Goal: Feedback & Contribution: Contribute content

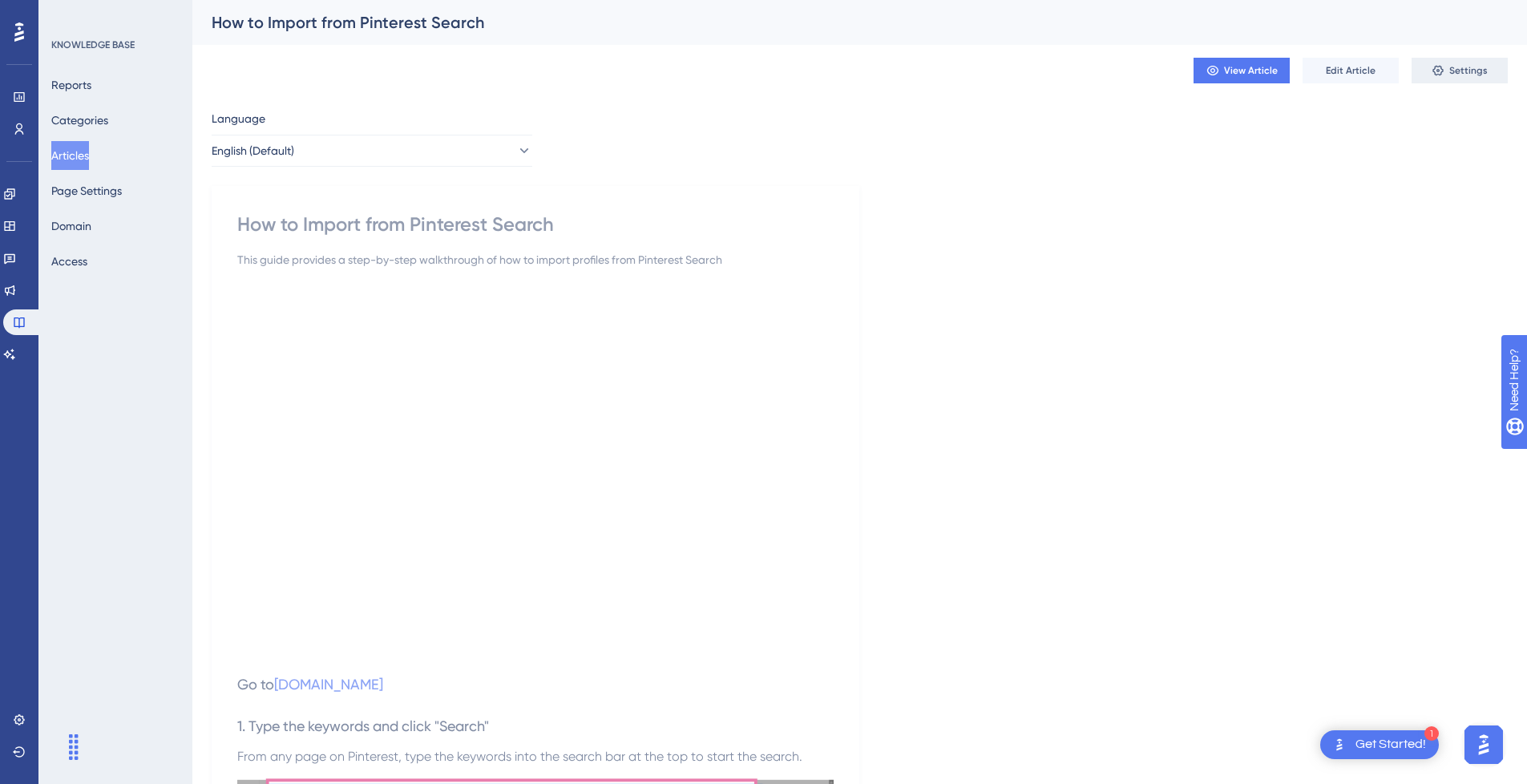
click at [1449, 79] on button "Settings" at bounding box center [1459, 70] width 97 height 26
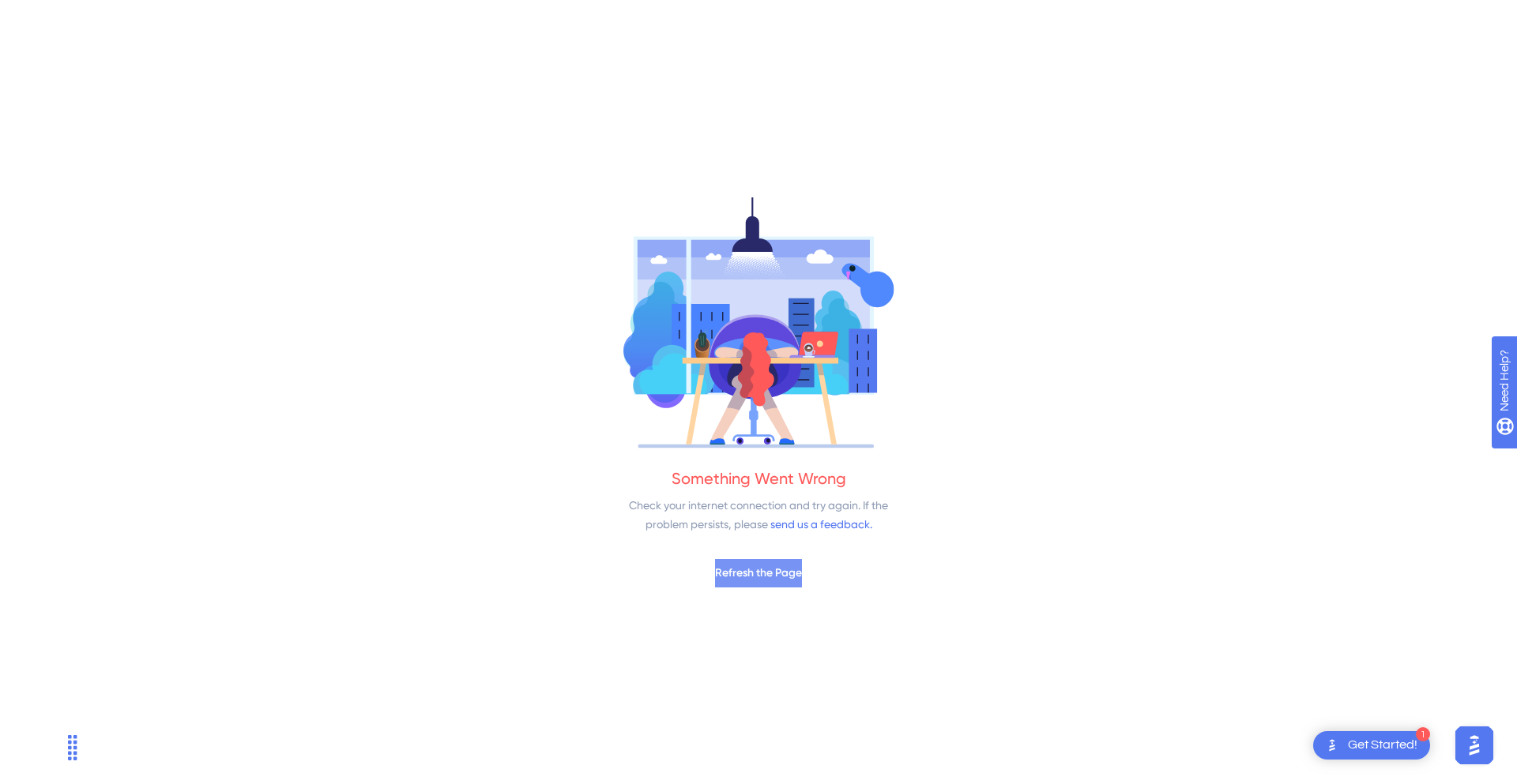
click at [749, 577] on span "Refresh the Page" at bounding box center [759, 573] width 87 height 19
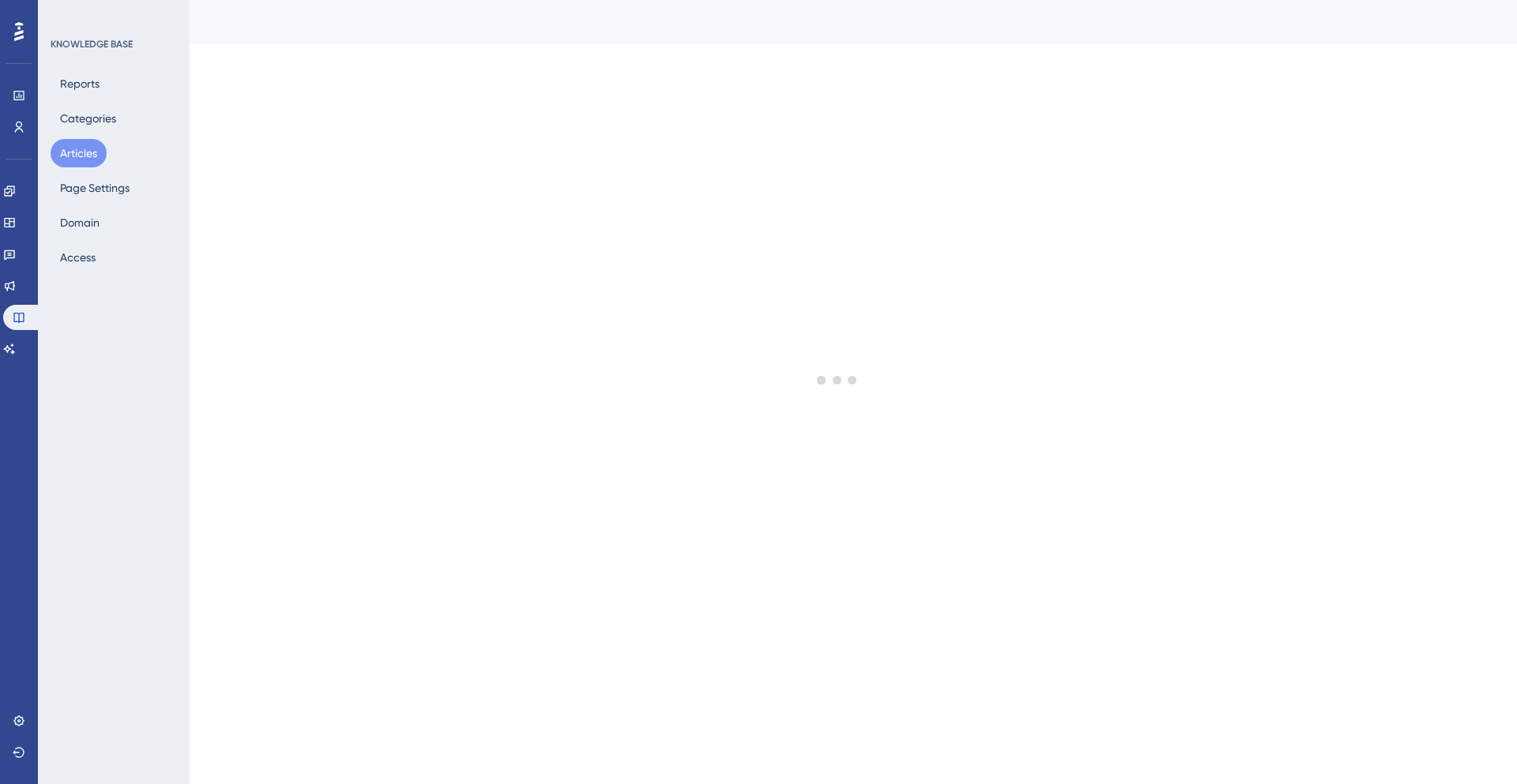
click at [68, 150] on button "Articles" at bounding box center [79, 154] width 57 height 28
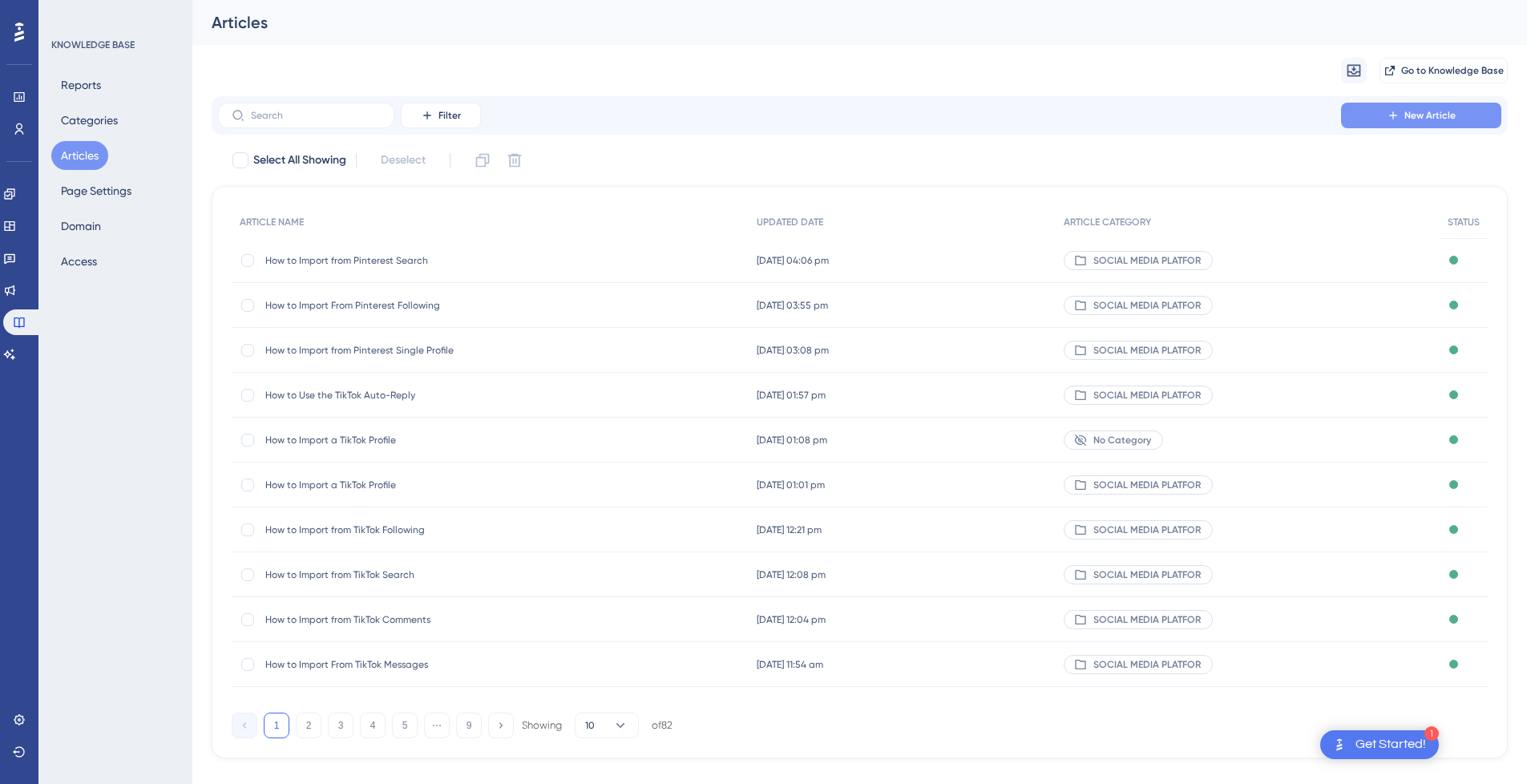
click at [1466, 108] on button "New Article" at bounding box center [1421, 115] width 161 height 26
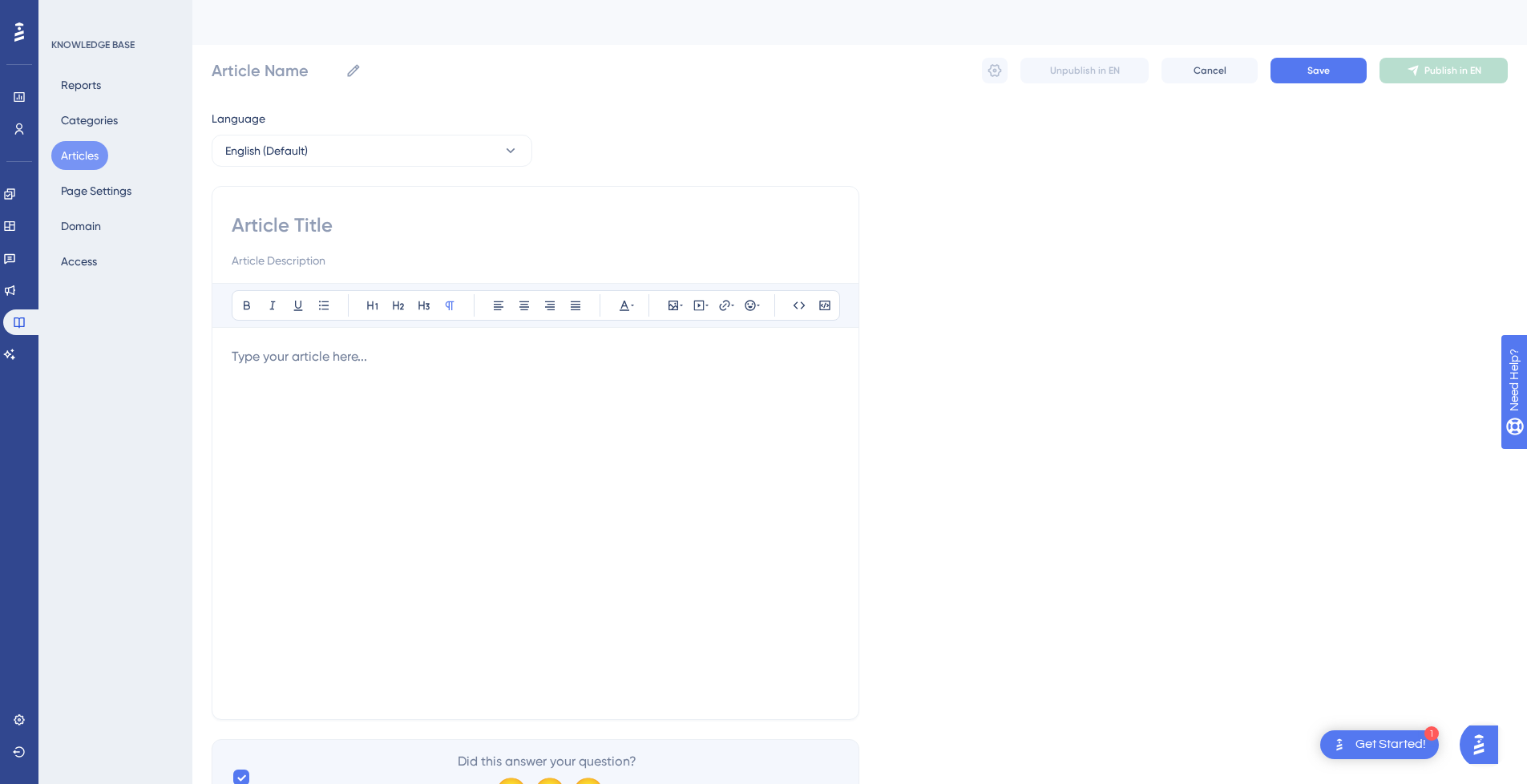
click at [421, 386] on div at bounding box center [534, 523] width 607 height 353
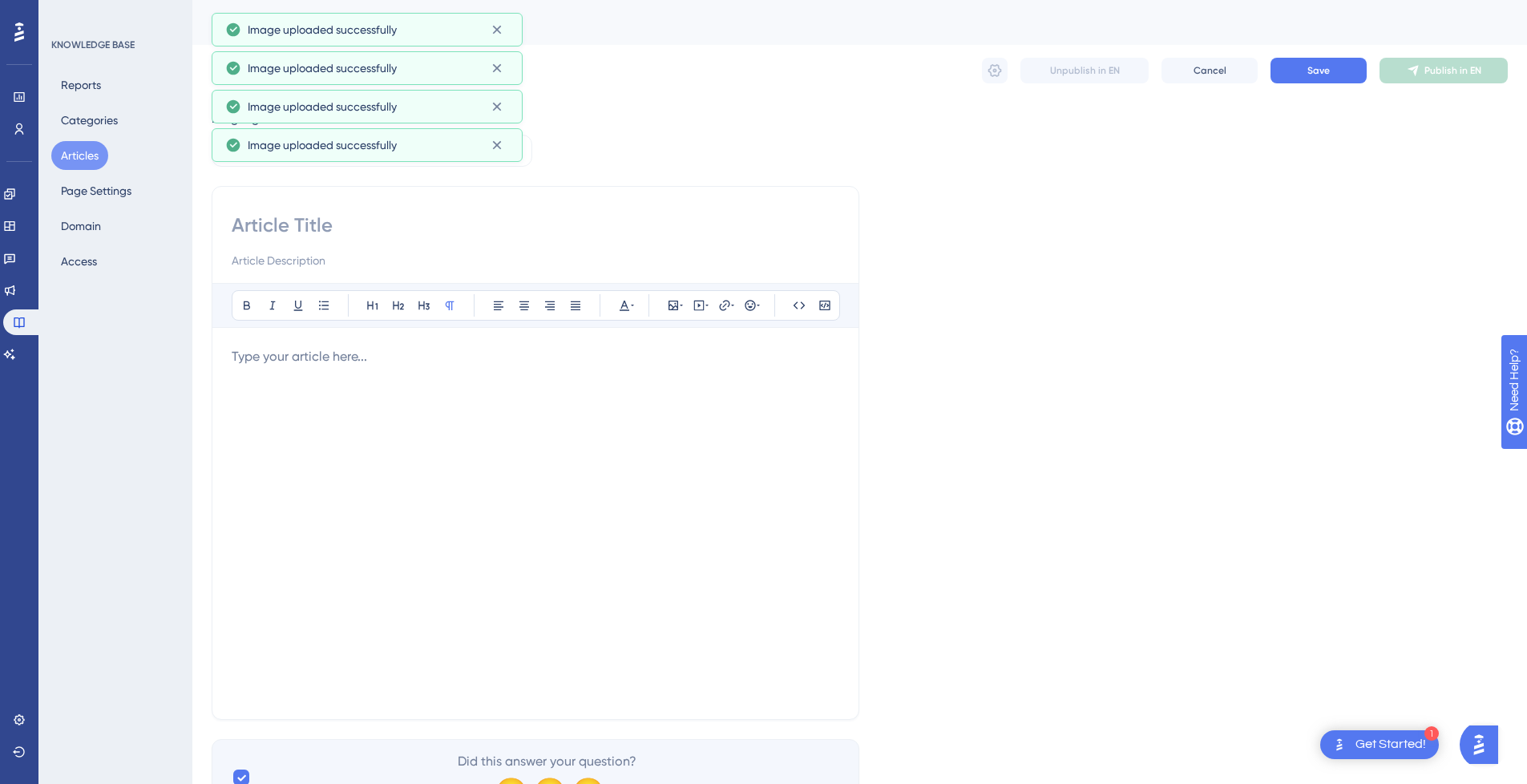
click at [421, 400] on div at bounding box center [534, 523] width 607 height 353
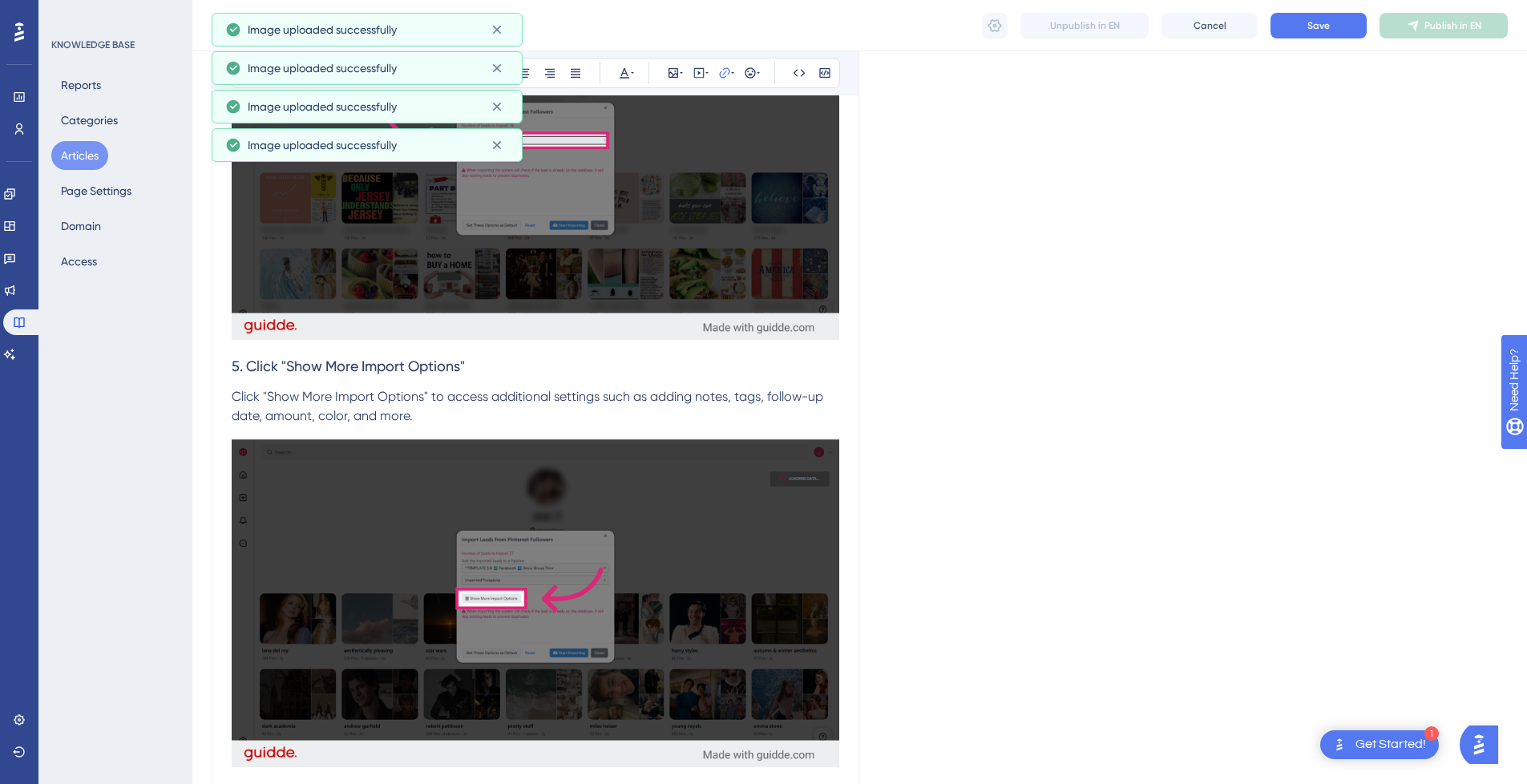
scroll to position [3298, 0]
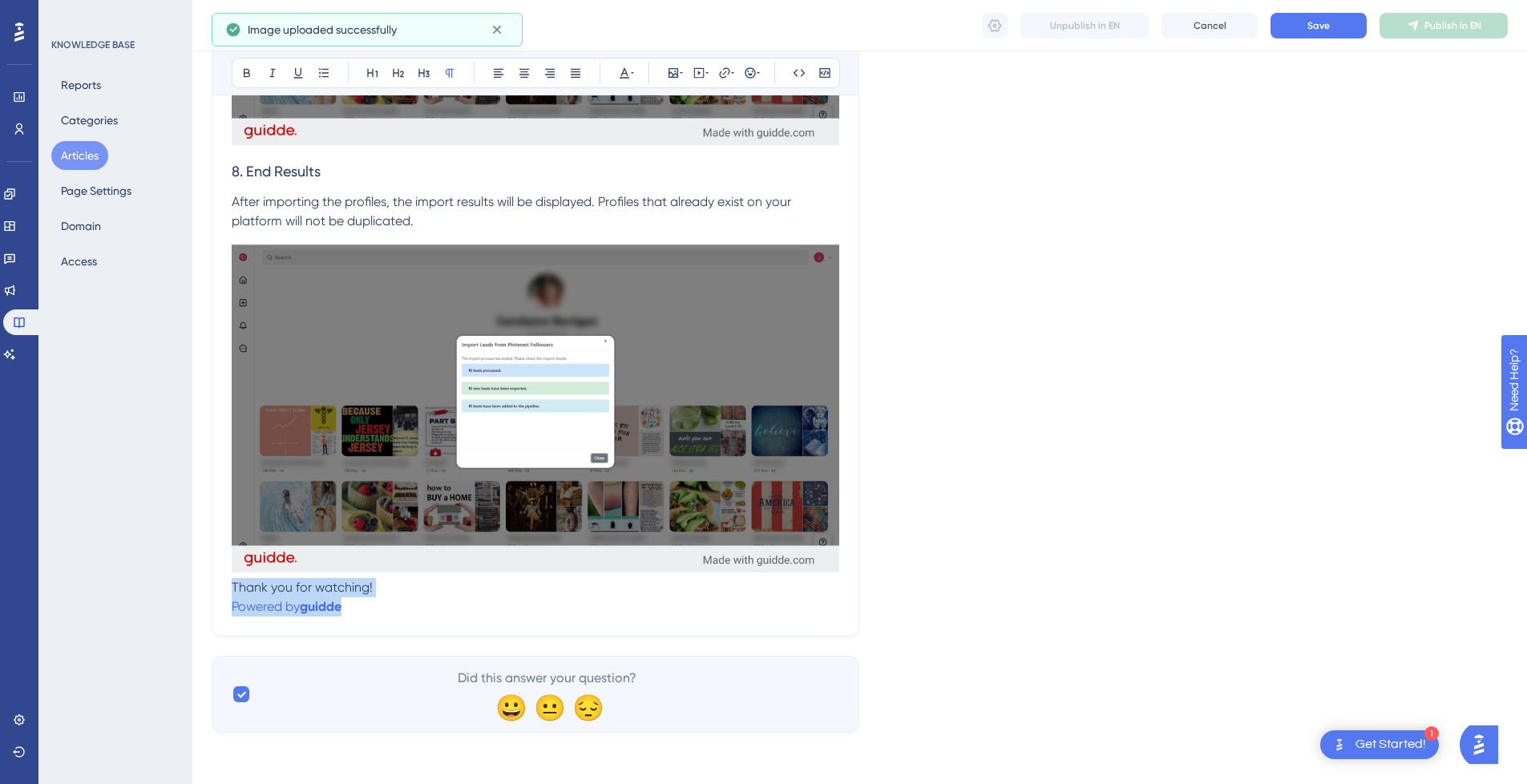
drag, startPoint x: 369, startPoint y: 607, endPoint x: 201, endPoint y: 593, distance: 168.6
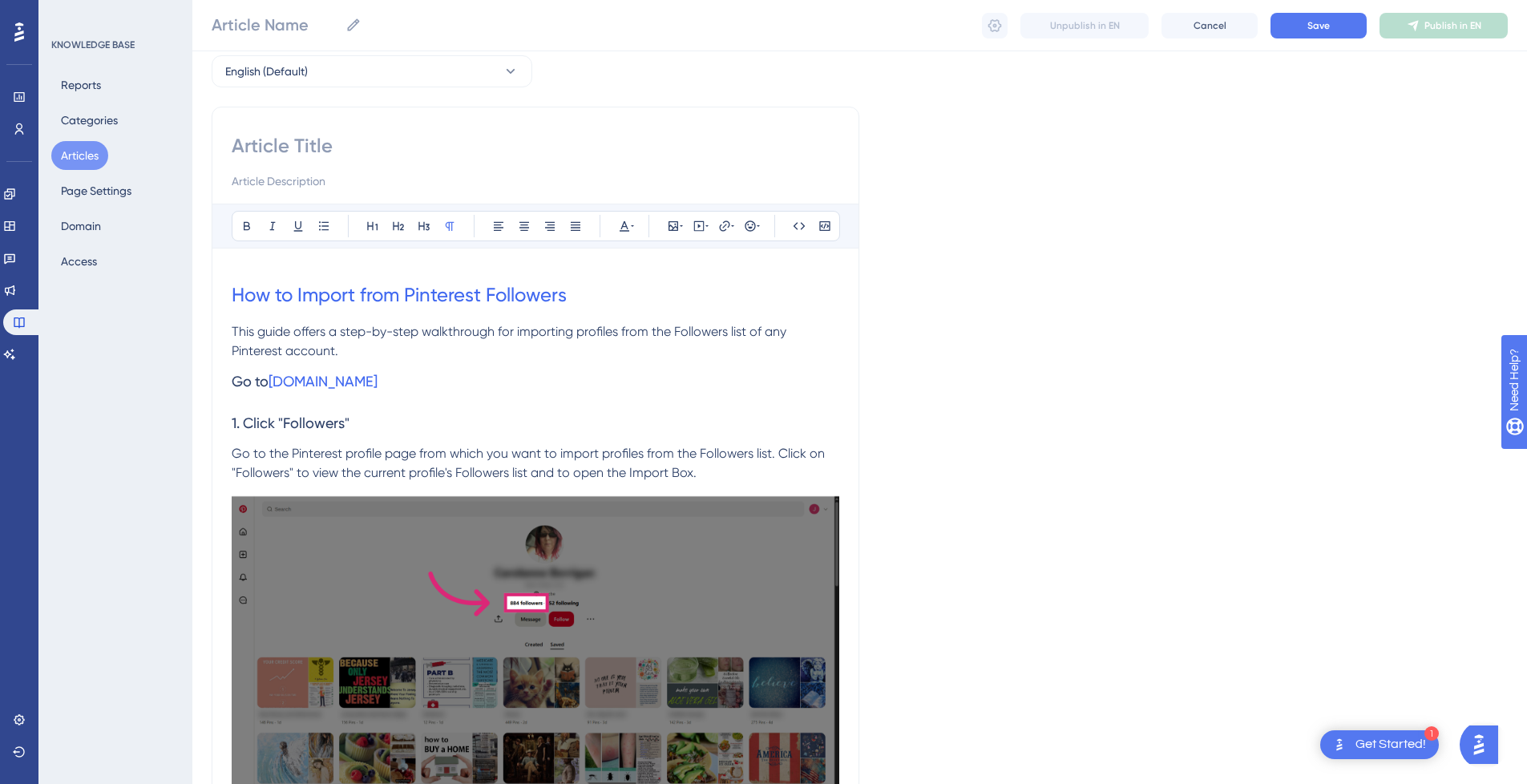
scroll to position [0, 0]
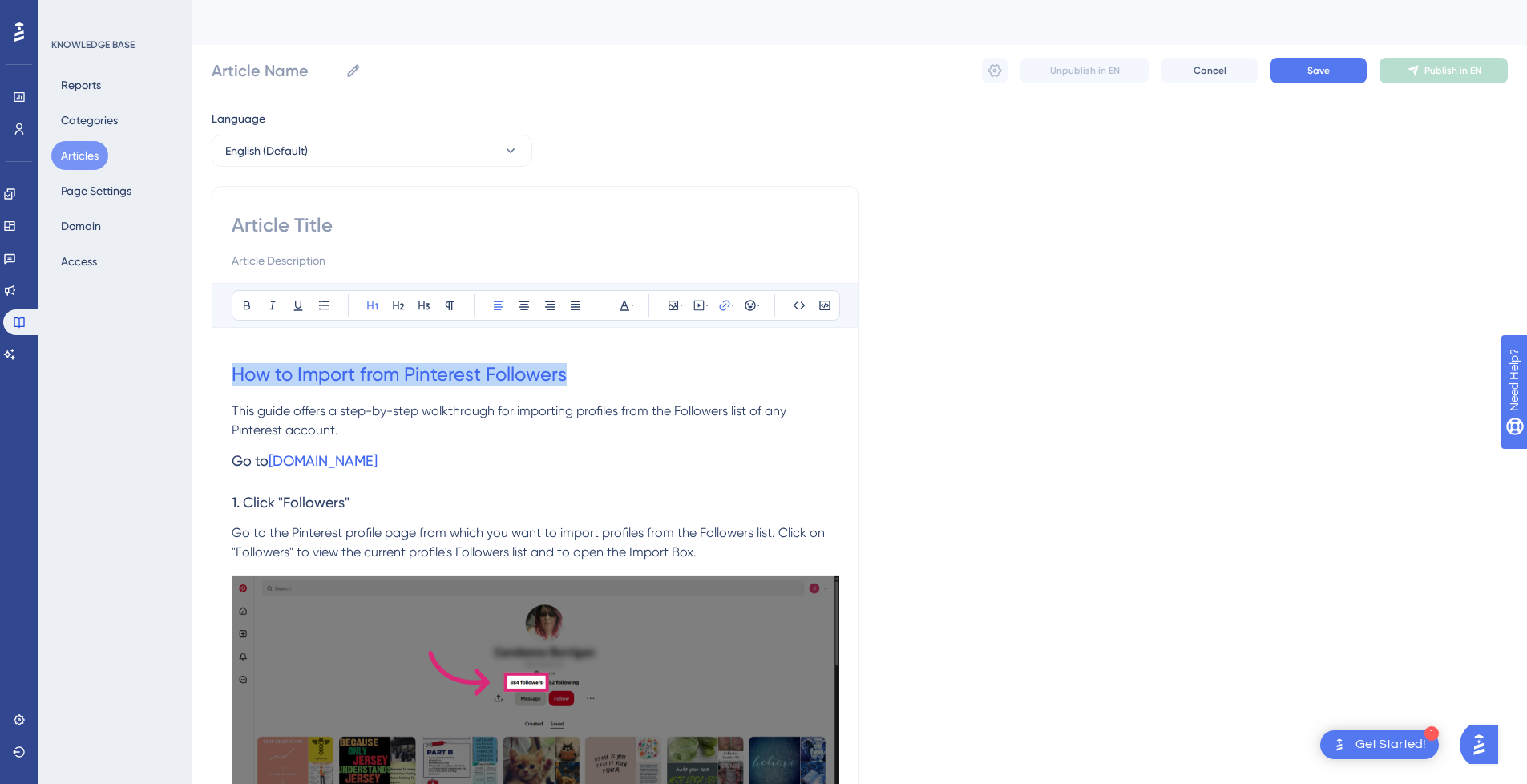
drag, startPoint x: 579, startPoint y: 375, endPoint x: 131, endPoint y: 371, distance: 448.0
click at [333, 220] on input at bounding box center [534, 225] width 607 height 26
paste input "How to Import from Pinterest Followers"
type input "How to Import from Pinterest Followers"
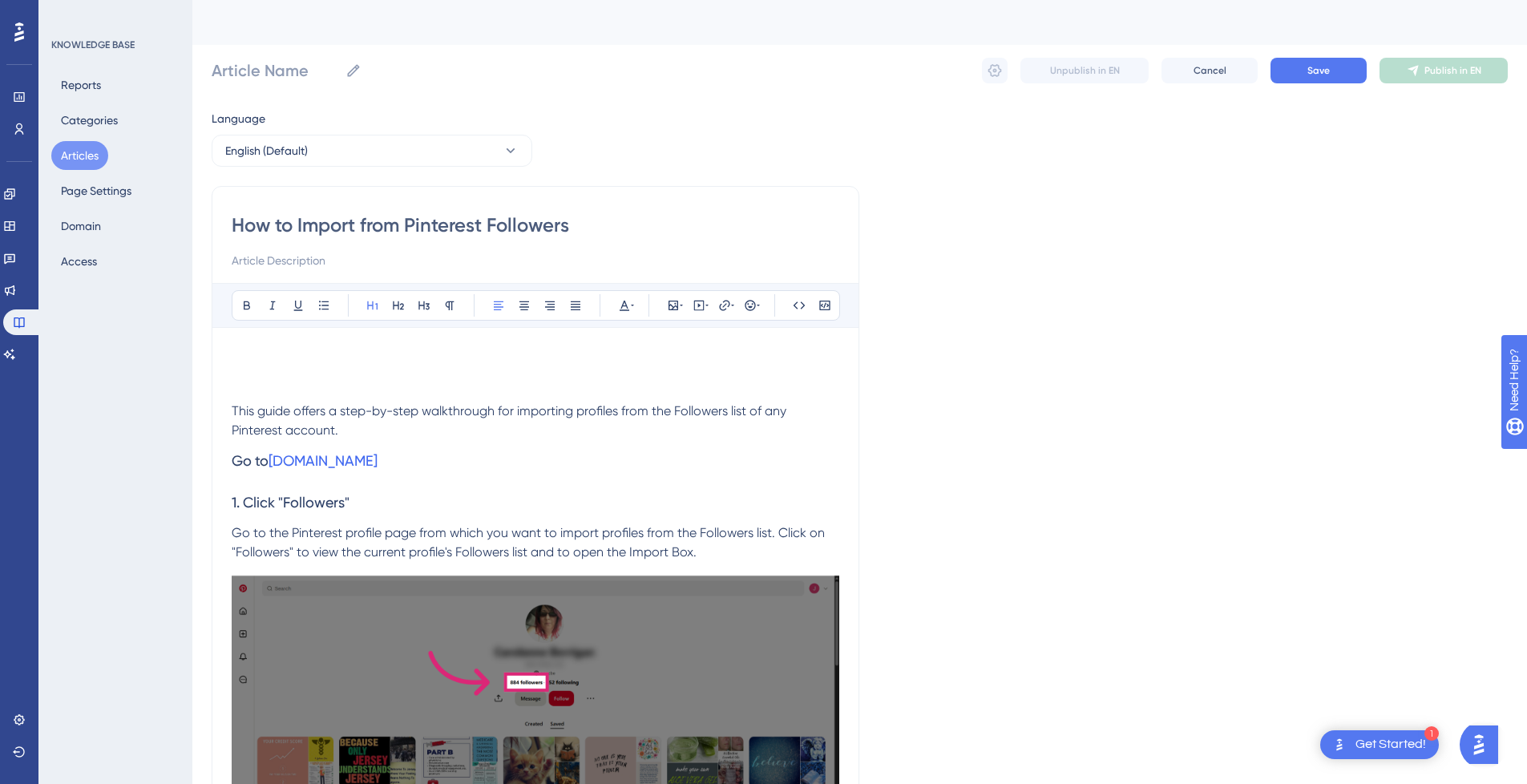
type input "How to Import from Pinterest Followers"
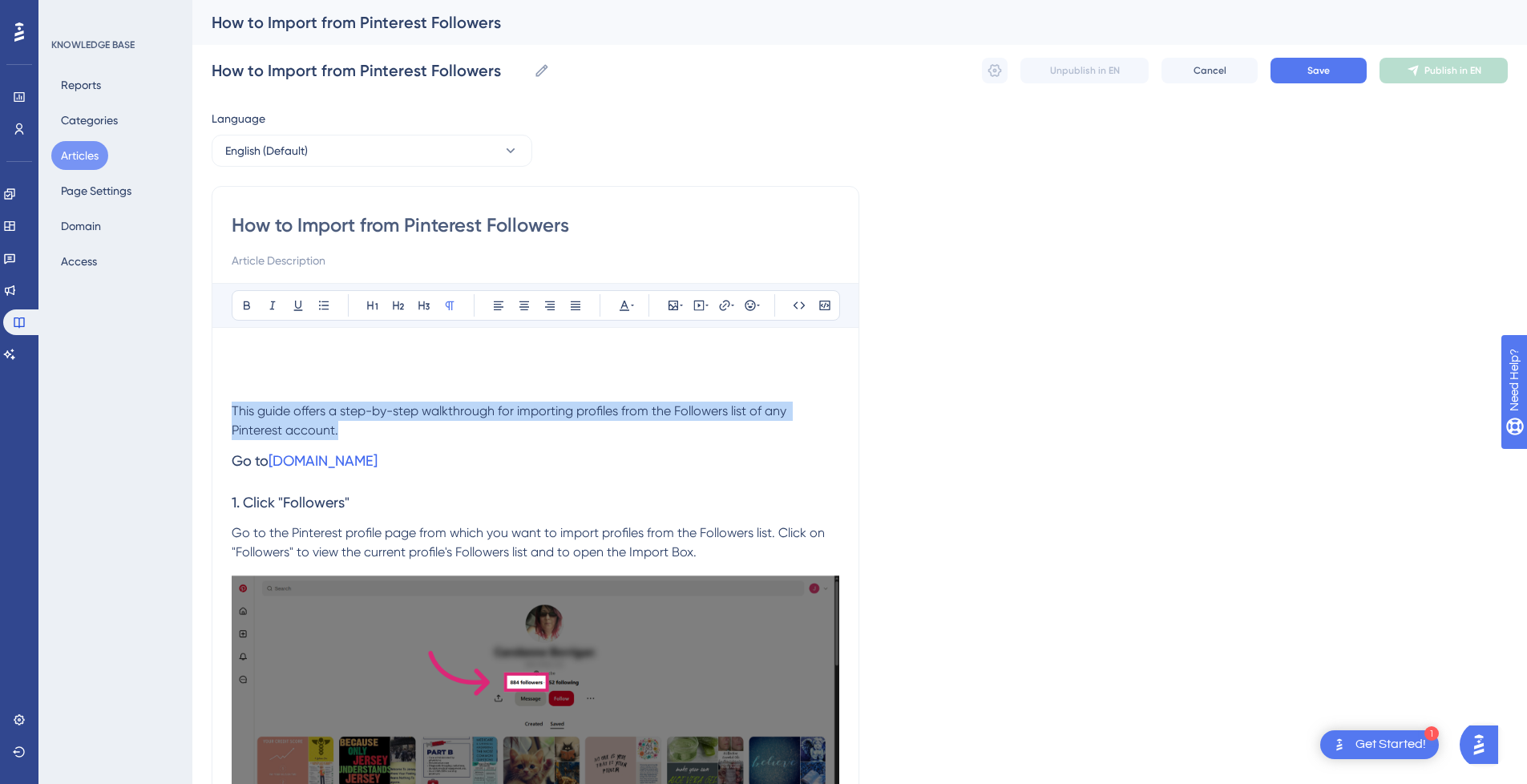
drag, startPoint x: 351, startPoint y: 426, endPoint x: 210, endPoint y: 414, distance: 141.5
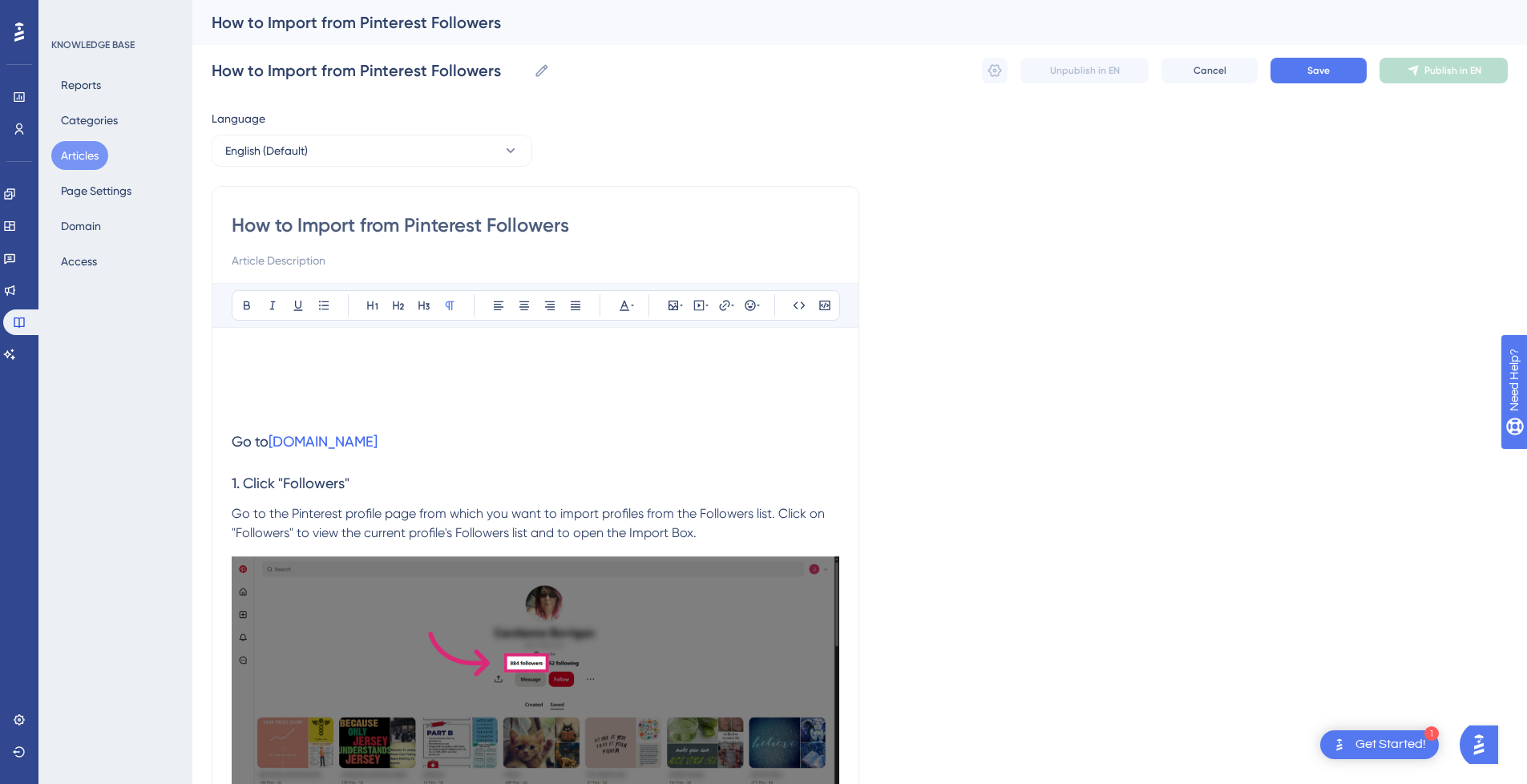
click at [299, 257] on input at bounding box center [534, 260] width 607 height 19
paste input "This guide offers a step-by-step walkthrough for importing profiles from the Fo…"
type input "This guide offers a step-by-step walkthrough for importing profiles from the Fo…"
click at [248, 357] on h1 at bounding box center [534, 374] width 607 height 54
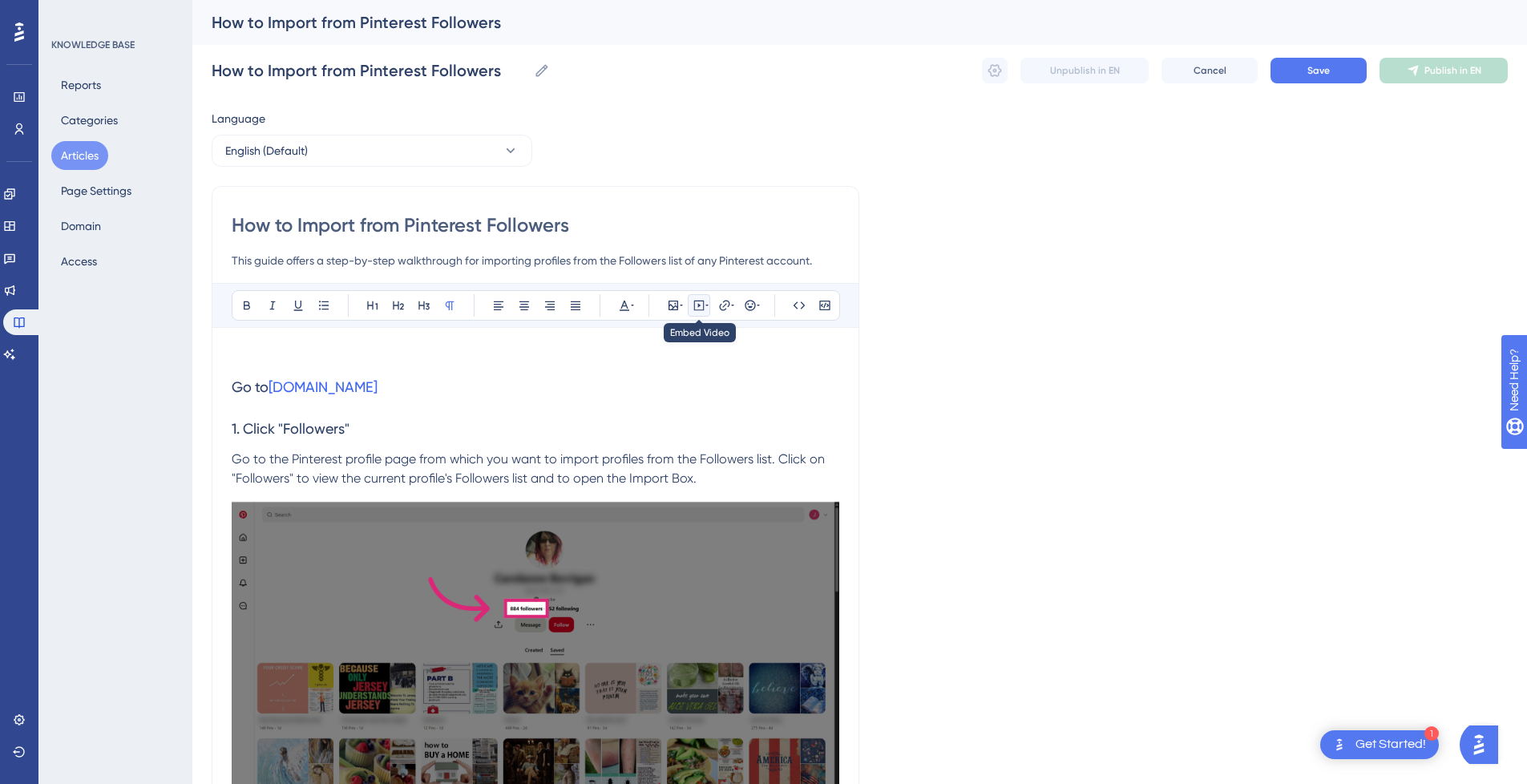
click at [703, 303] on icon at bounding box center [698, 305] width 12 height 12
click at [640, 404] on textarea at bounding box center [698, 404] width 244 height 72
paste textarea "<div style="position:relative;padding-bottom:56.25%;"> <iframe style="width:100…"
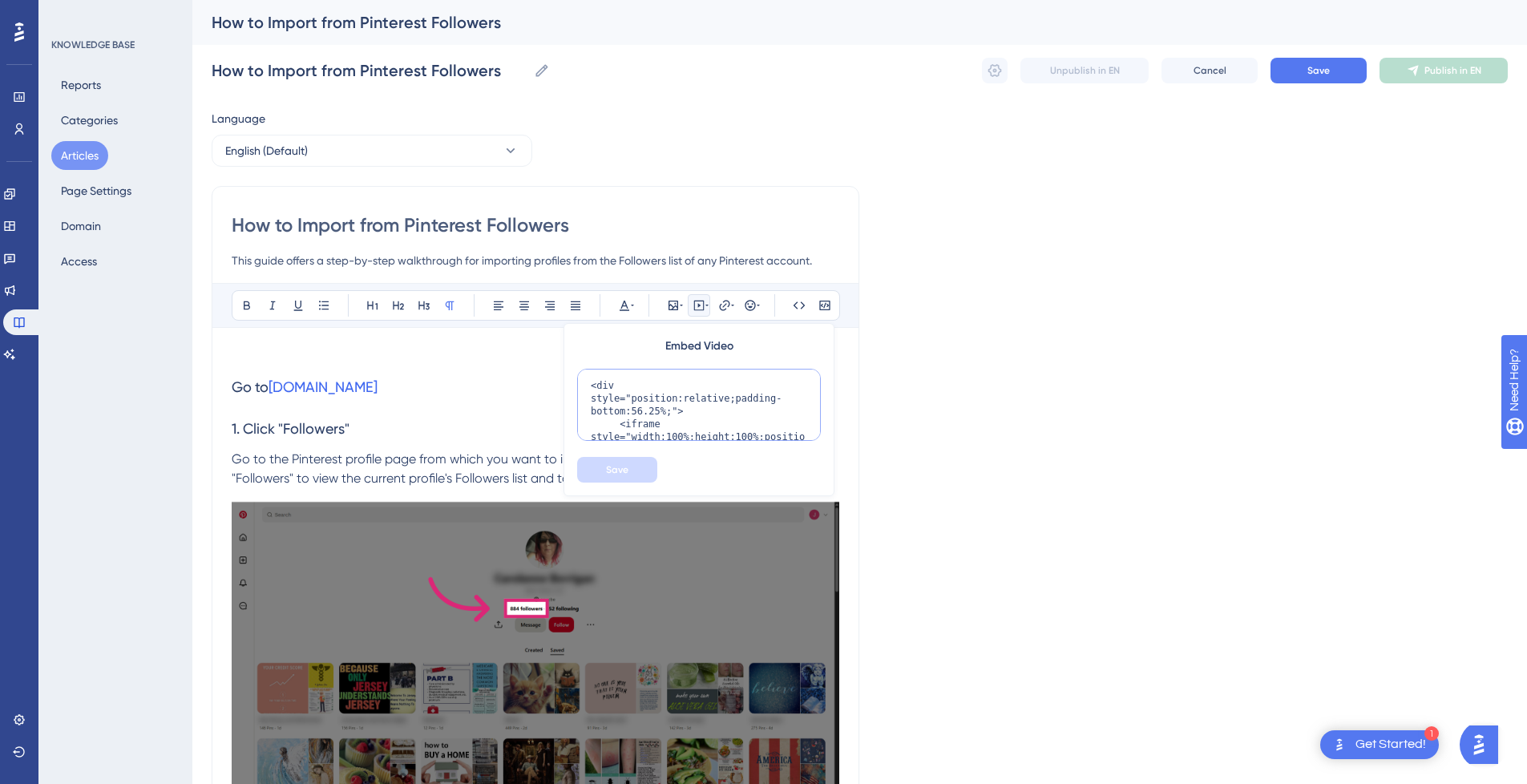
scroll to position [220, 0]
type textarea "<div style="position:relative;padding-bottom:56.25%;"> <iframe style="width:100…"
click at [624, 476] on button "Save" at bounding box center [617, 469] width 80 height 26
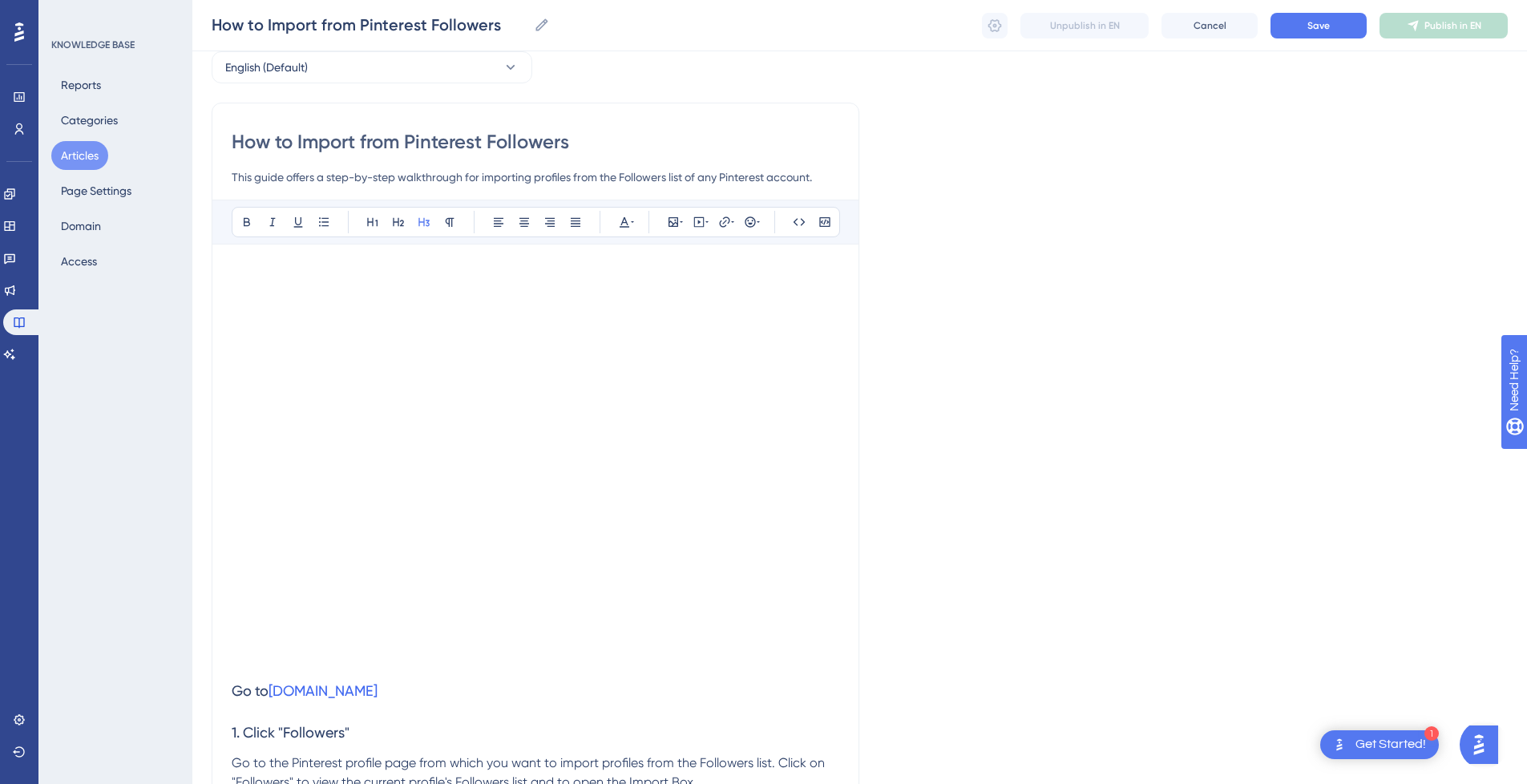
scroll to position [80, 0]
click at [263, 272] on p at bounding box center [534, 270] width 607 height 19
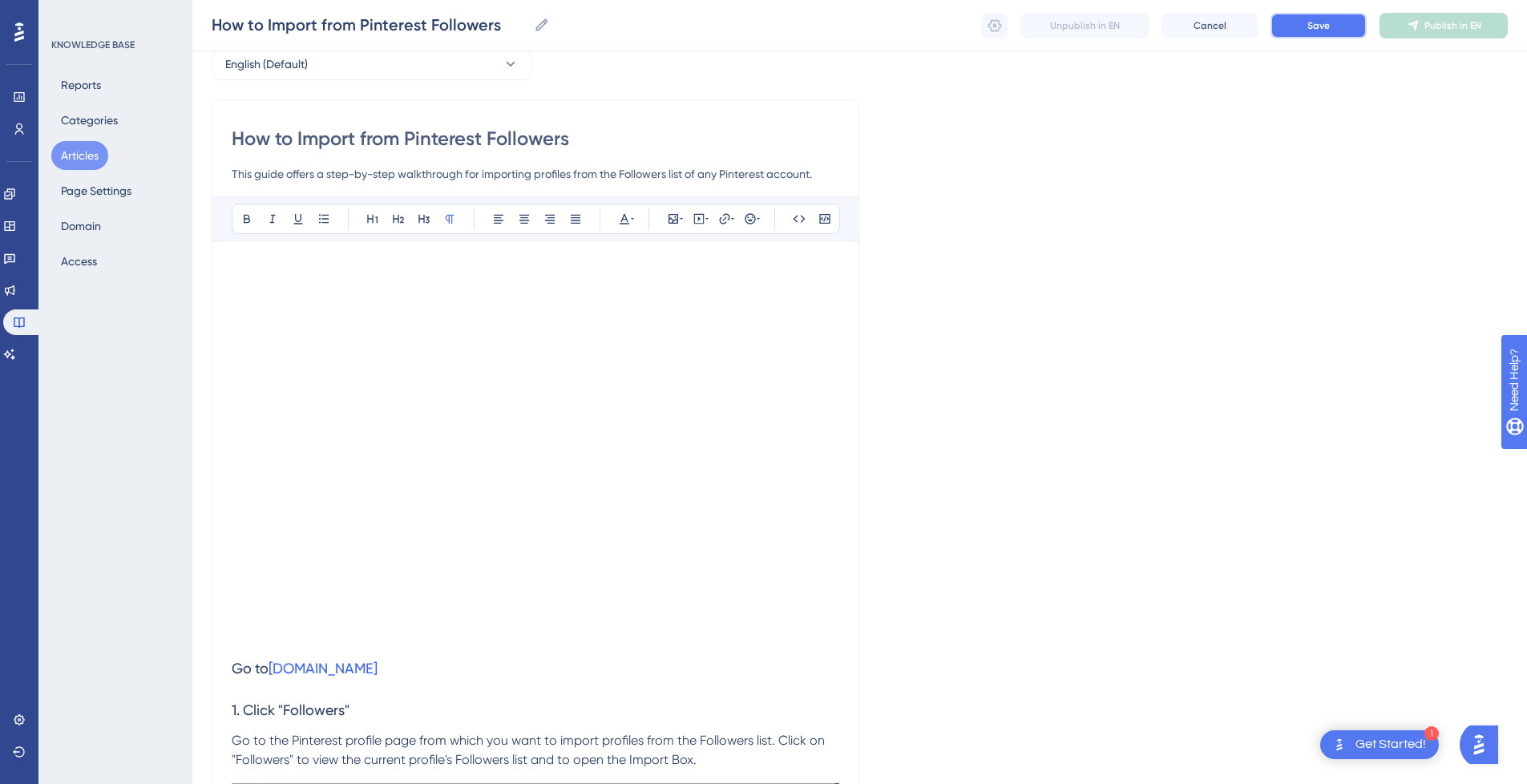
click at [1303, 25] on button "Save" at bounding box center [1319, 25] width 97 height 26
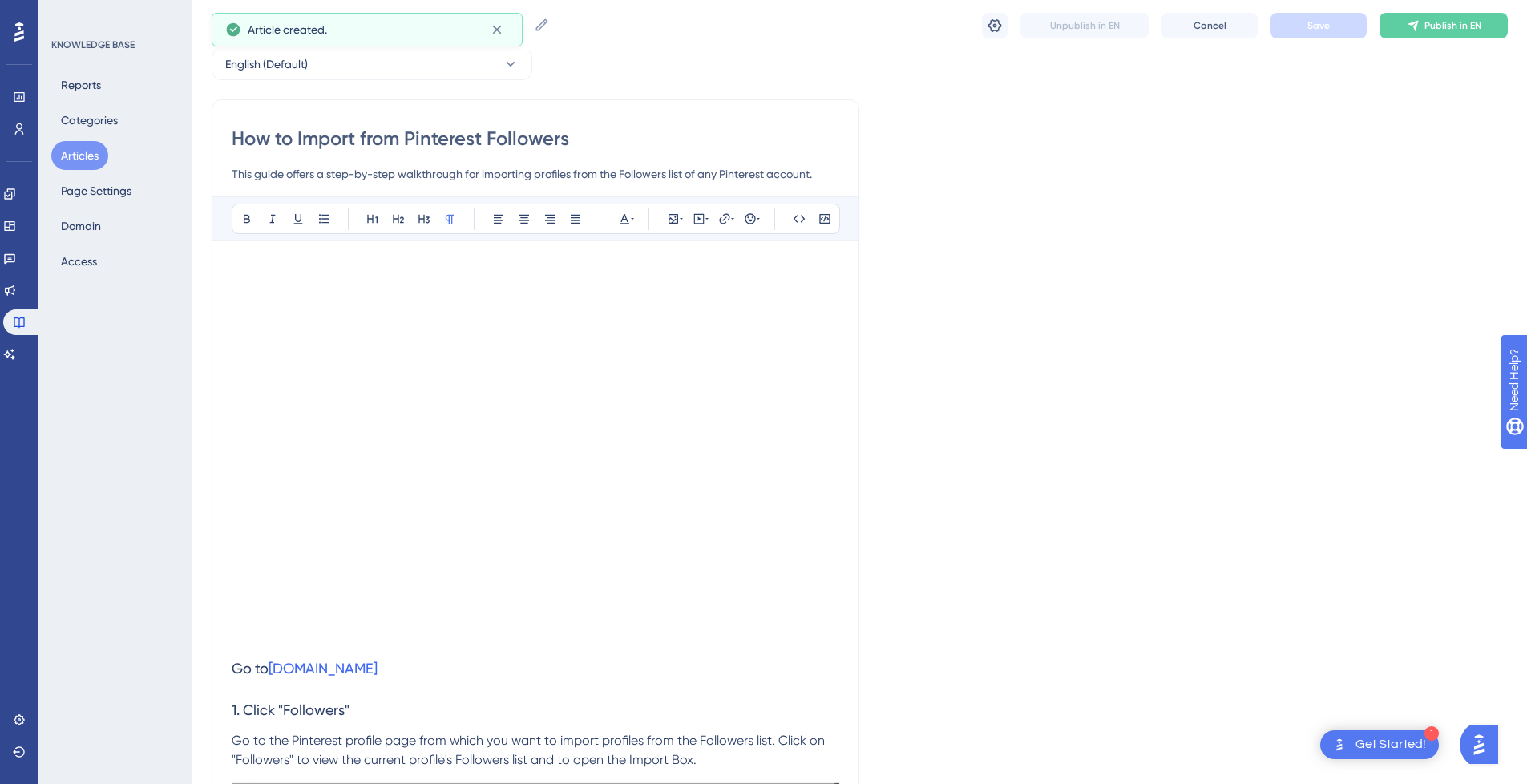
scroll to position [359, 0]
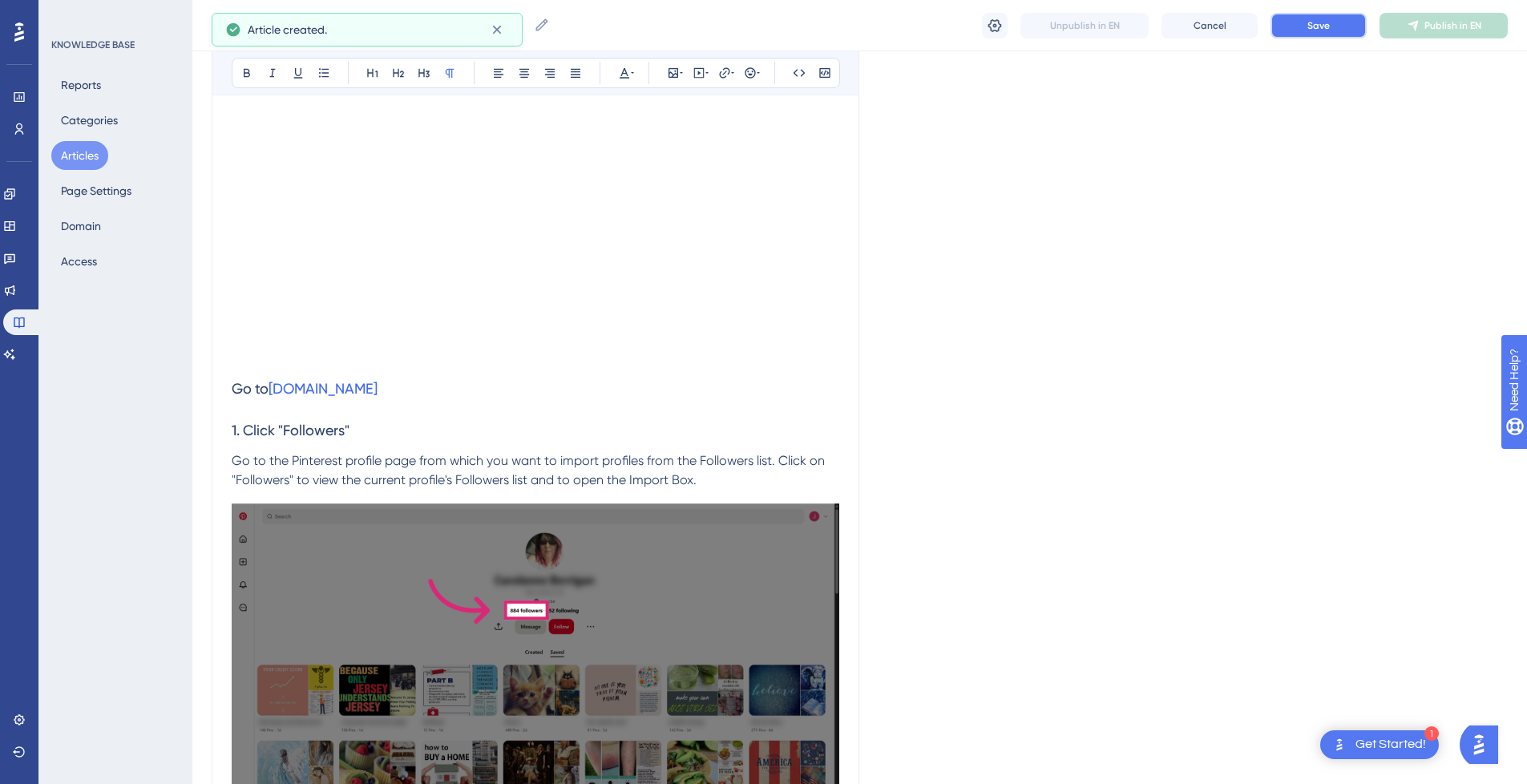
click at [1318, 30] on span "Save" at bounding box center [1318, 25] width 22 height 12
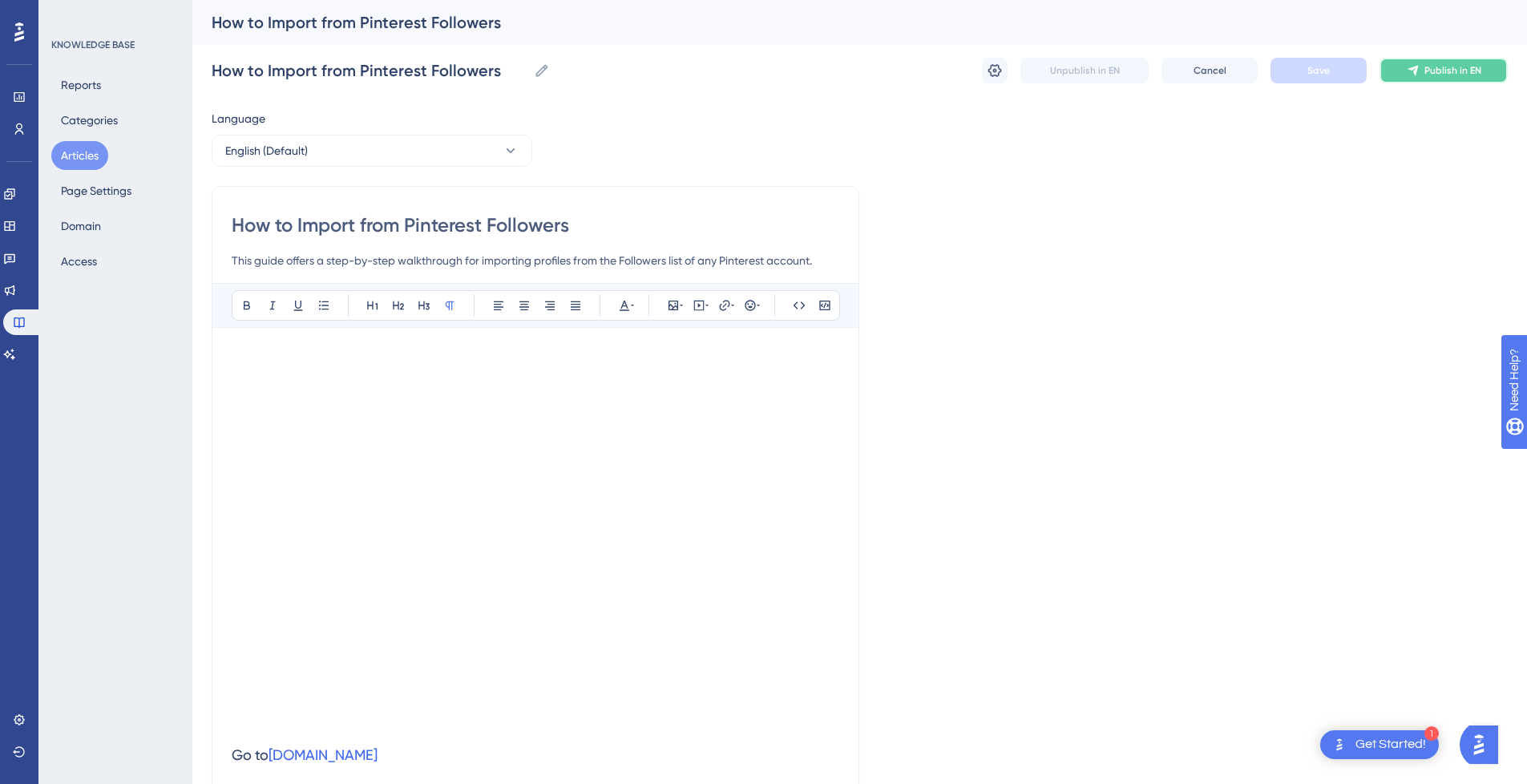
click at [1468, 76] on span "Publish in EN" at bounding box center [1452, 70] width 57 height 12
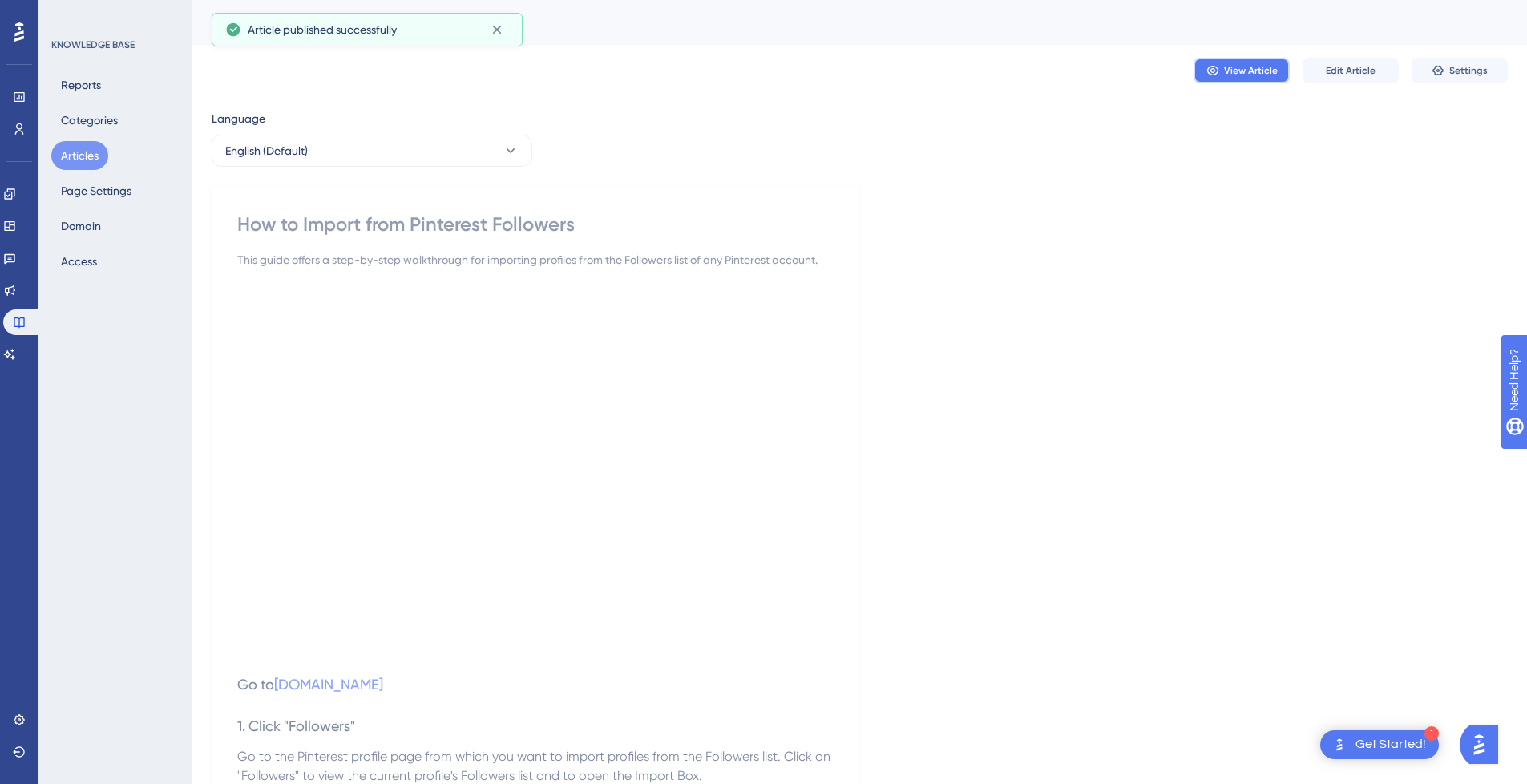
click at [1266, 71] on span "View Article" at bounding box center [1251, 70] width 54 height 12
click at [1449, 63] on button "Settings" at bounding box center [1459, 70] width 97 height 26
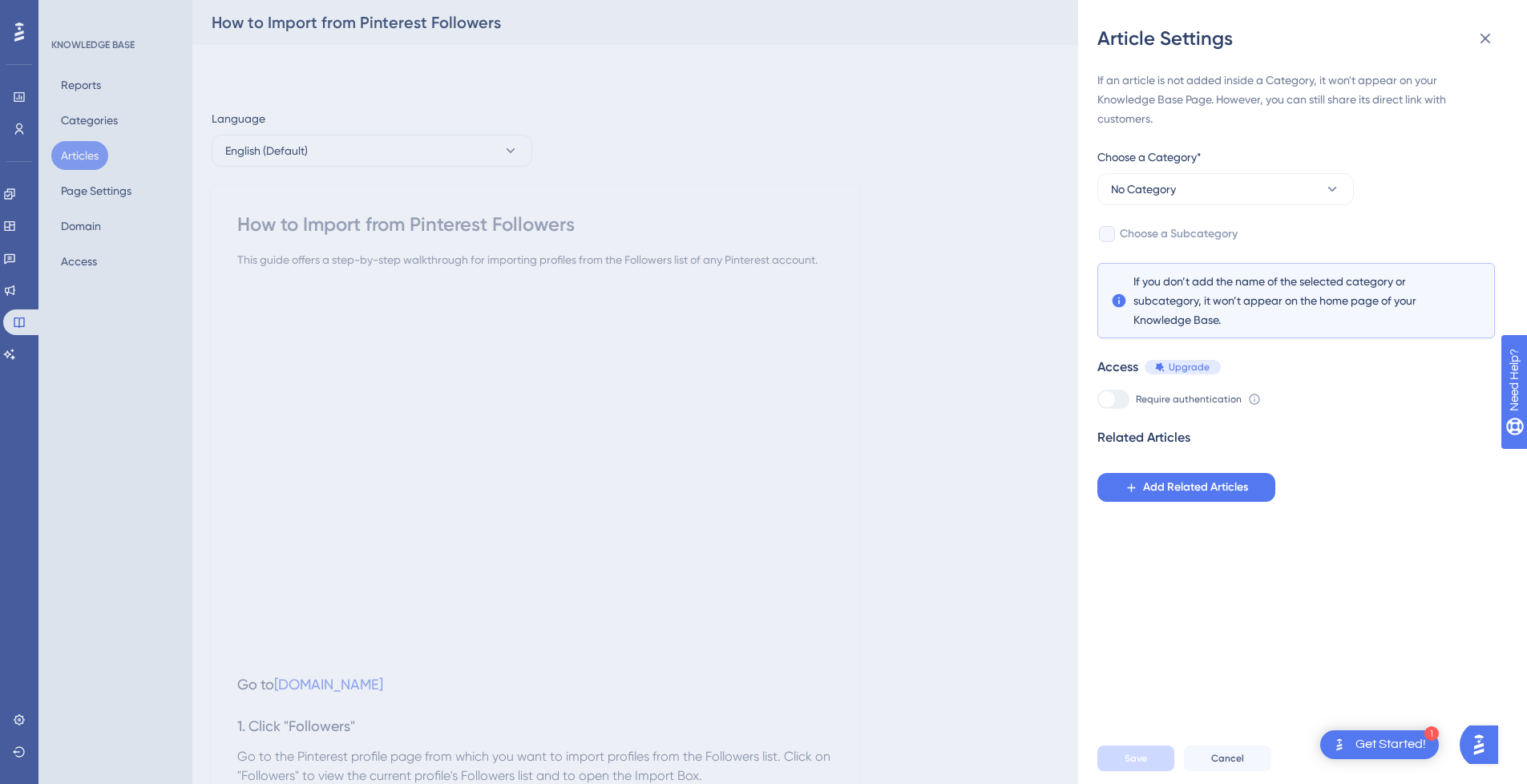
click at [1204, 206] on div "If an article is not added inside a Category, it won't appear on your Knowledge…" at bounding box center [1296, 286] width 398 height 431
click at [1205, 190] on button "No Category" at bounding box center [1225, 189] width 256 height 33
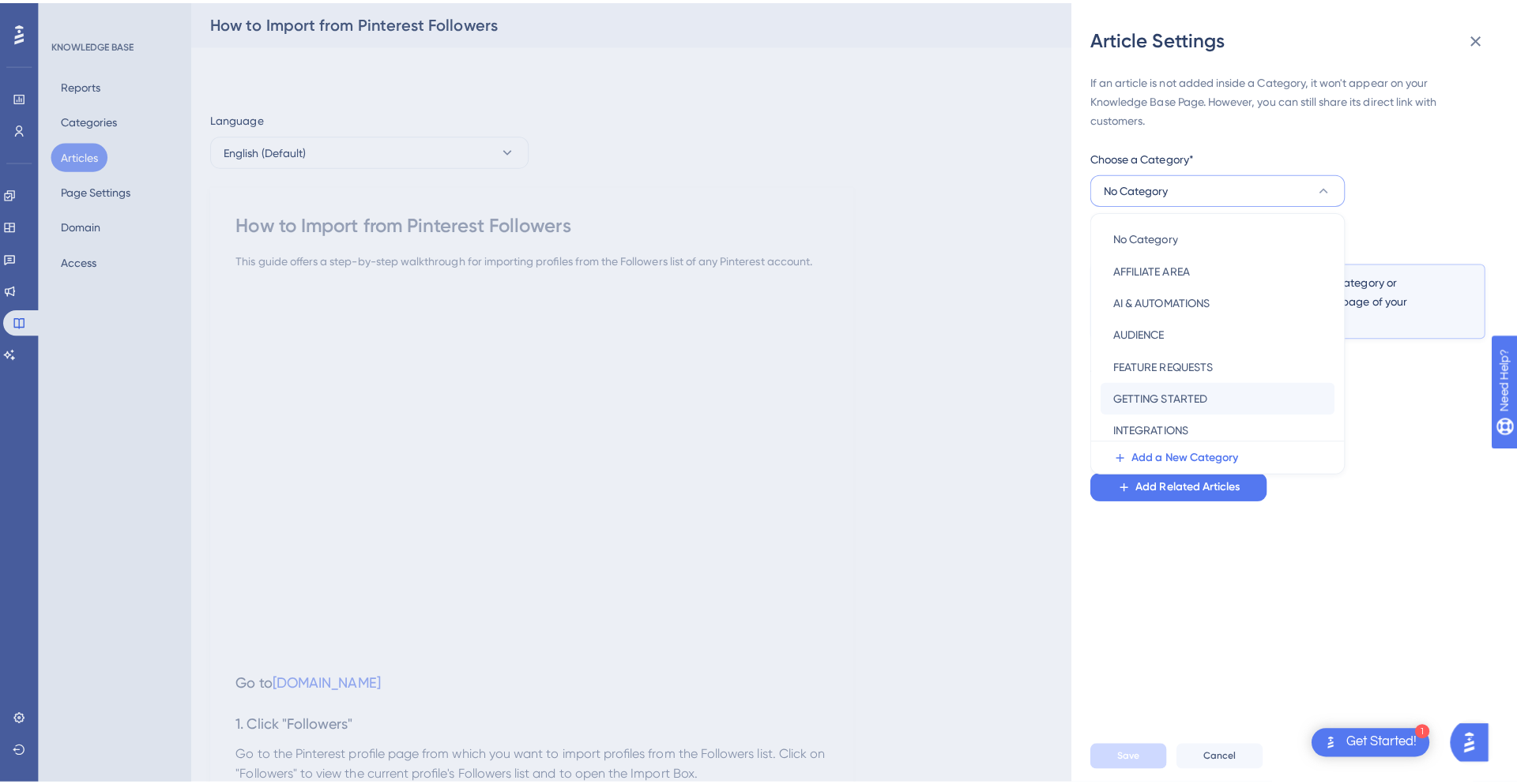
scroll to position [227, 0]
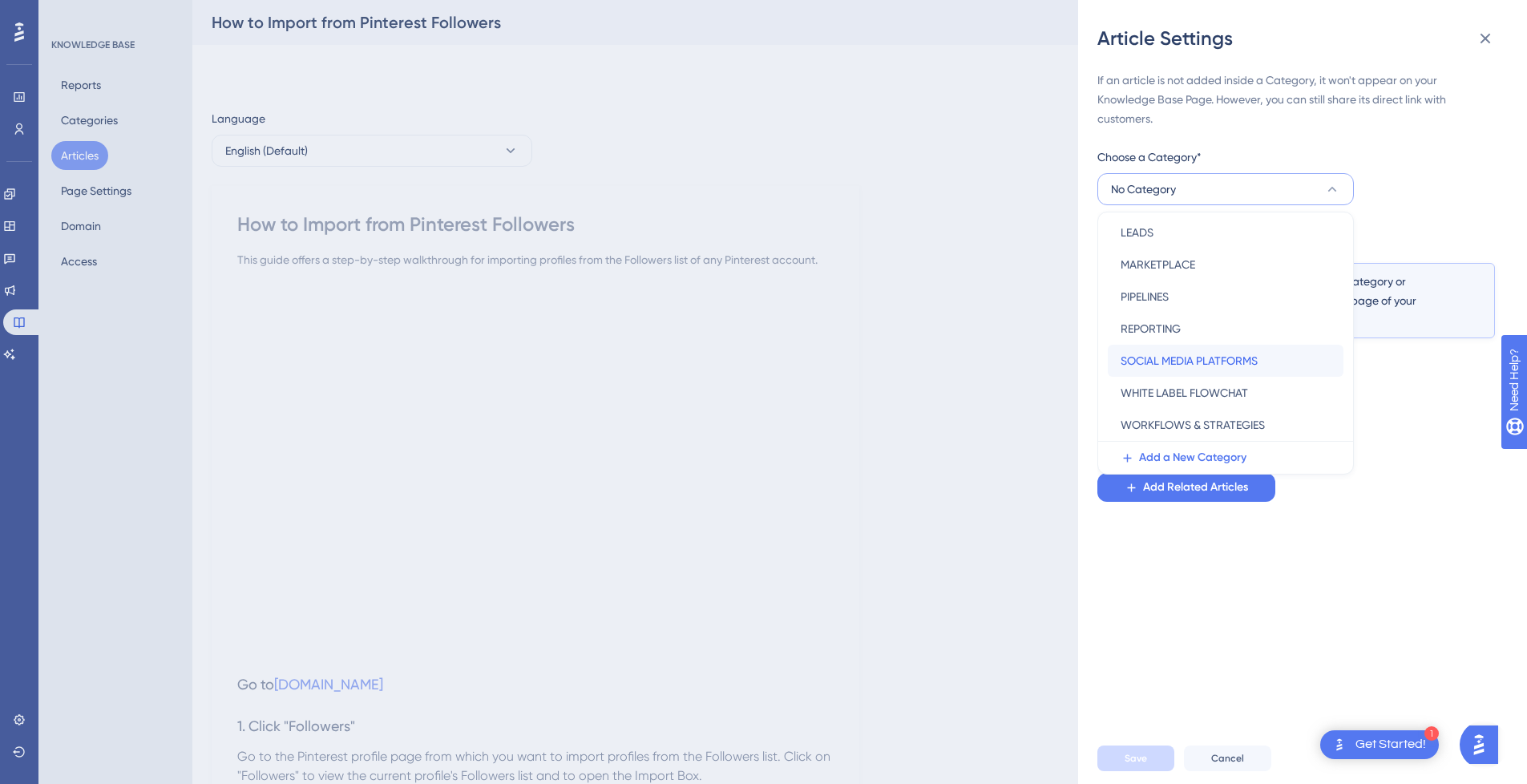
drag, startPoint x: 1204, startPoint y: 361, endPoint x: 1205, endPoint y: 349, distance: 12.0
click at [1205, 361] on span "SOCIAL MEDIA PLATFORMS" at bounding box center [1189, 360] width 137 height 19
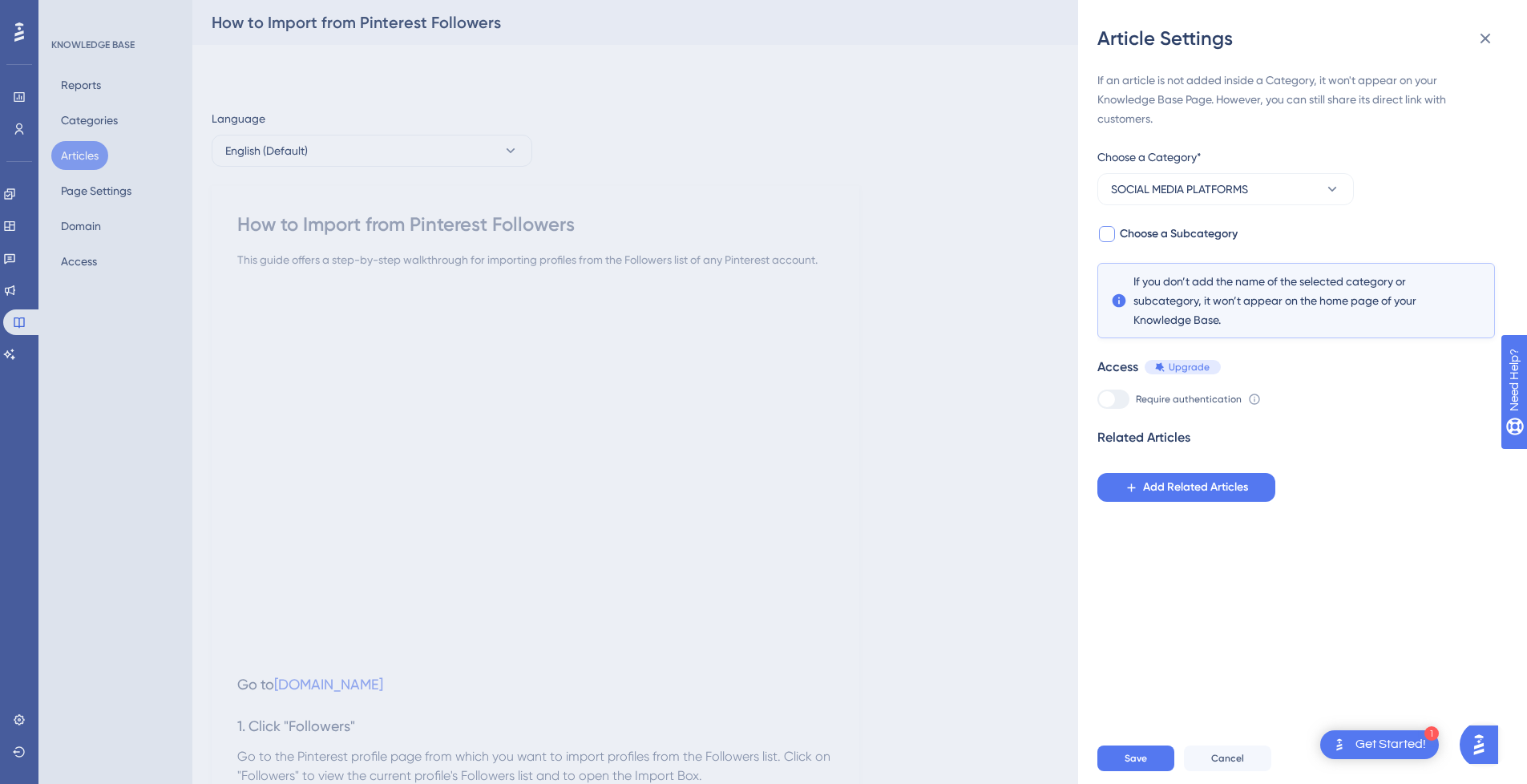
click at [1205, 233] on span "Choose a Subcategory" at bounding box center [1178, 234] width 118 height 19
checkbox input "true"
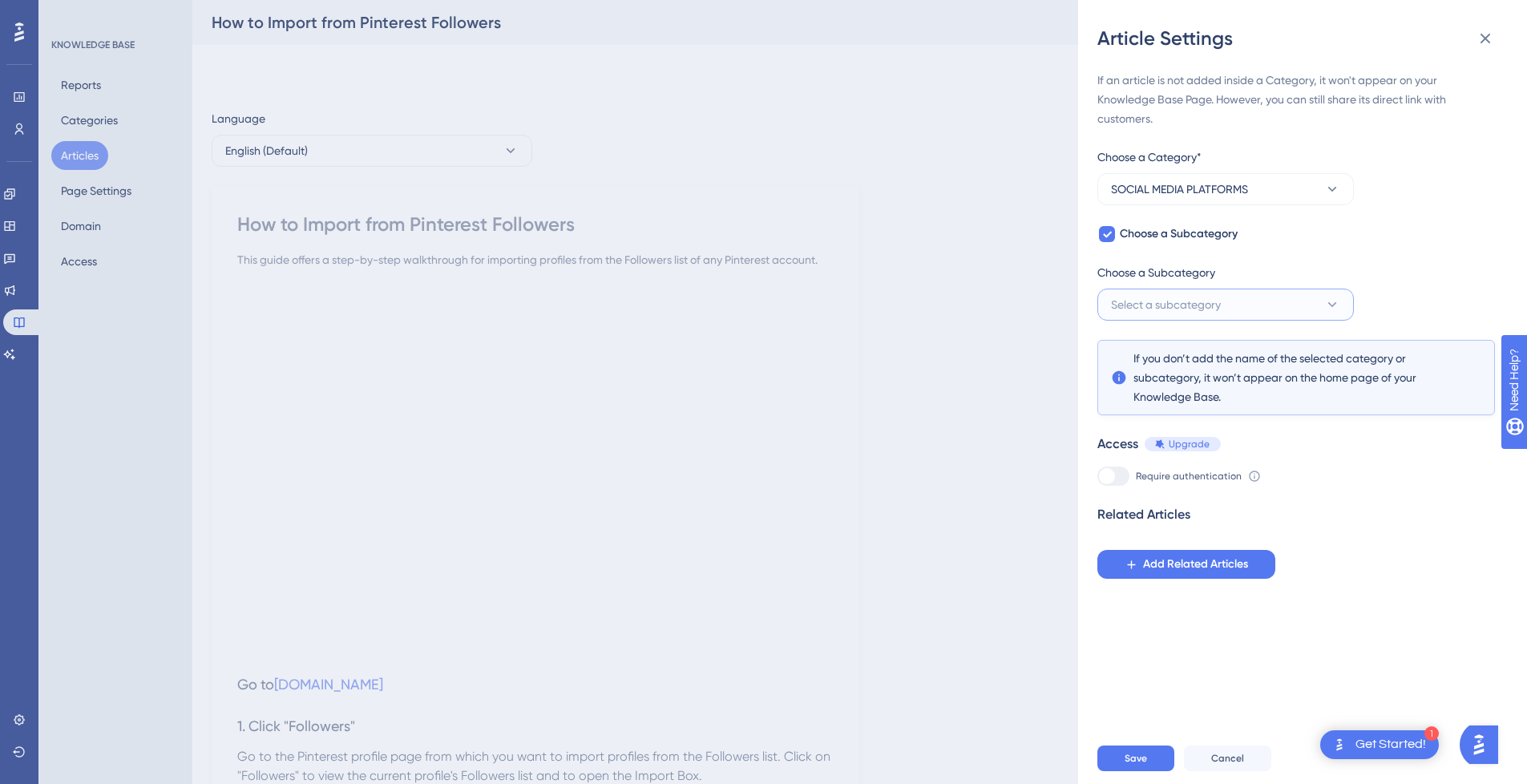
click at [1196, 318] on button "Select a subcategory" at bounding box center [1225, 305] width 256 height 33
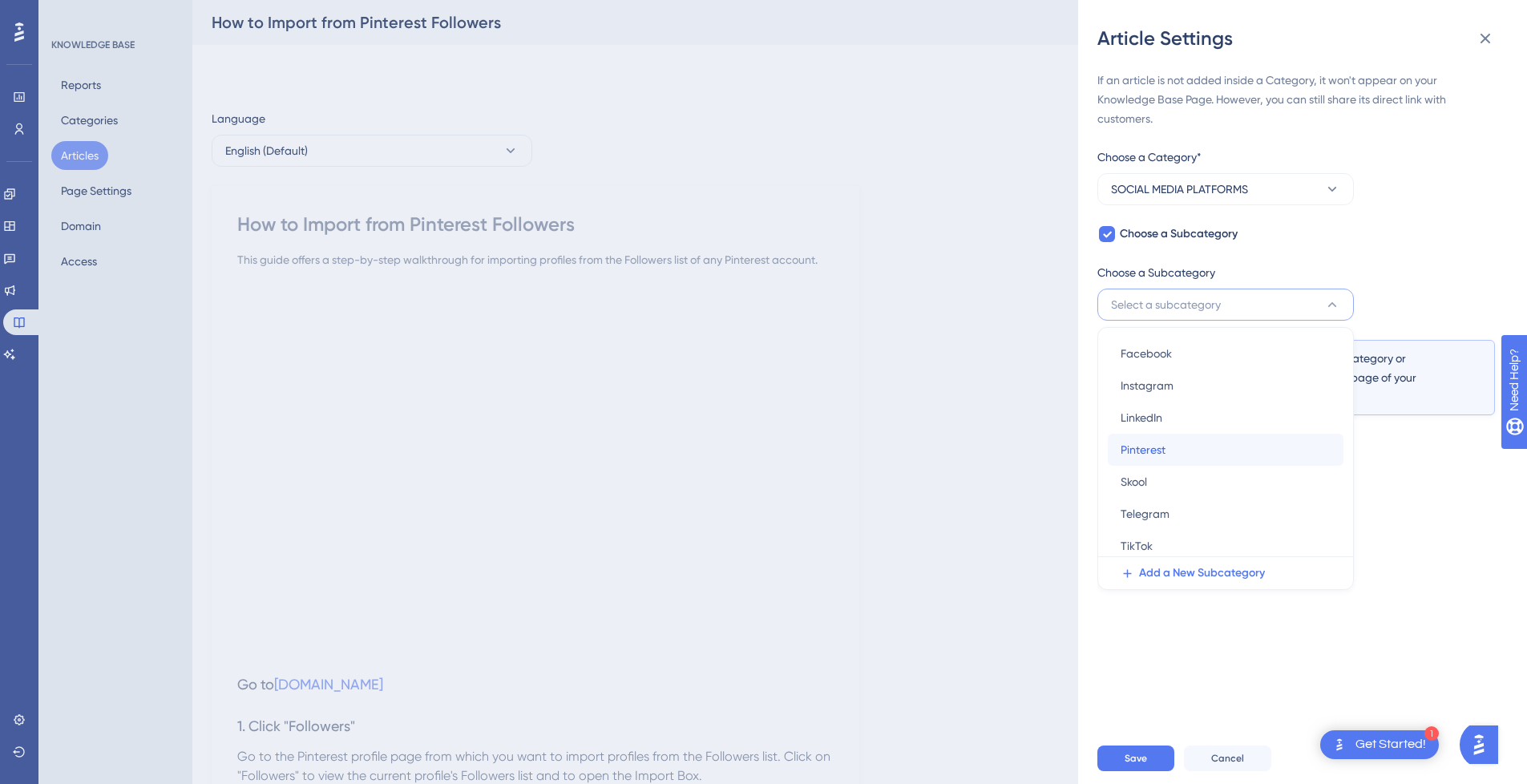
click at [1207, 437] on div "Pinterest Pinterest" at bounding box center [1226, 449] width 210 height 33
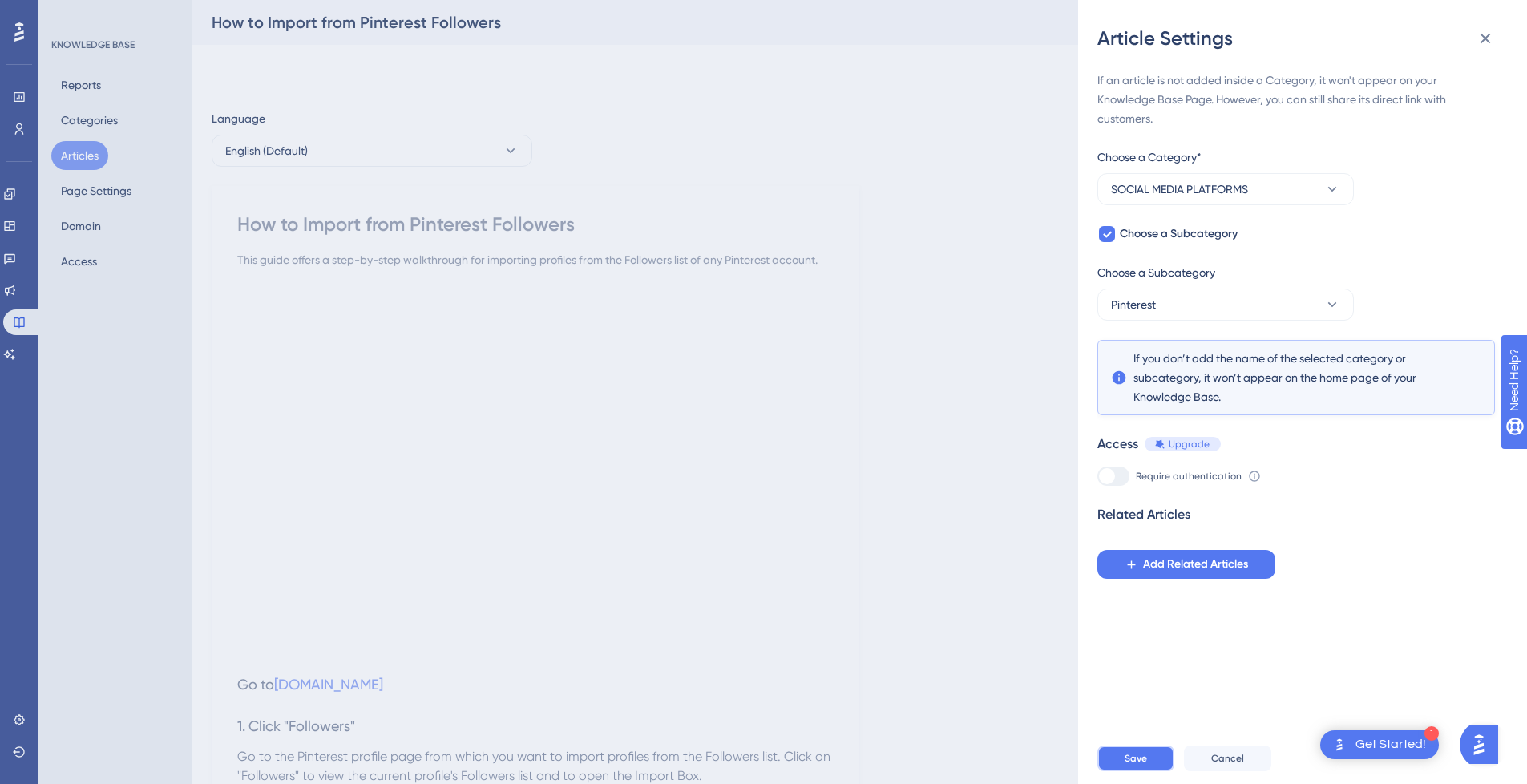
click at [1132, 771] on button "Save" at bounding box center [1135, 758] width 76 height 26
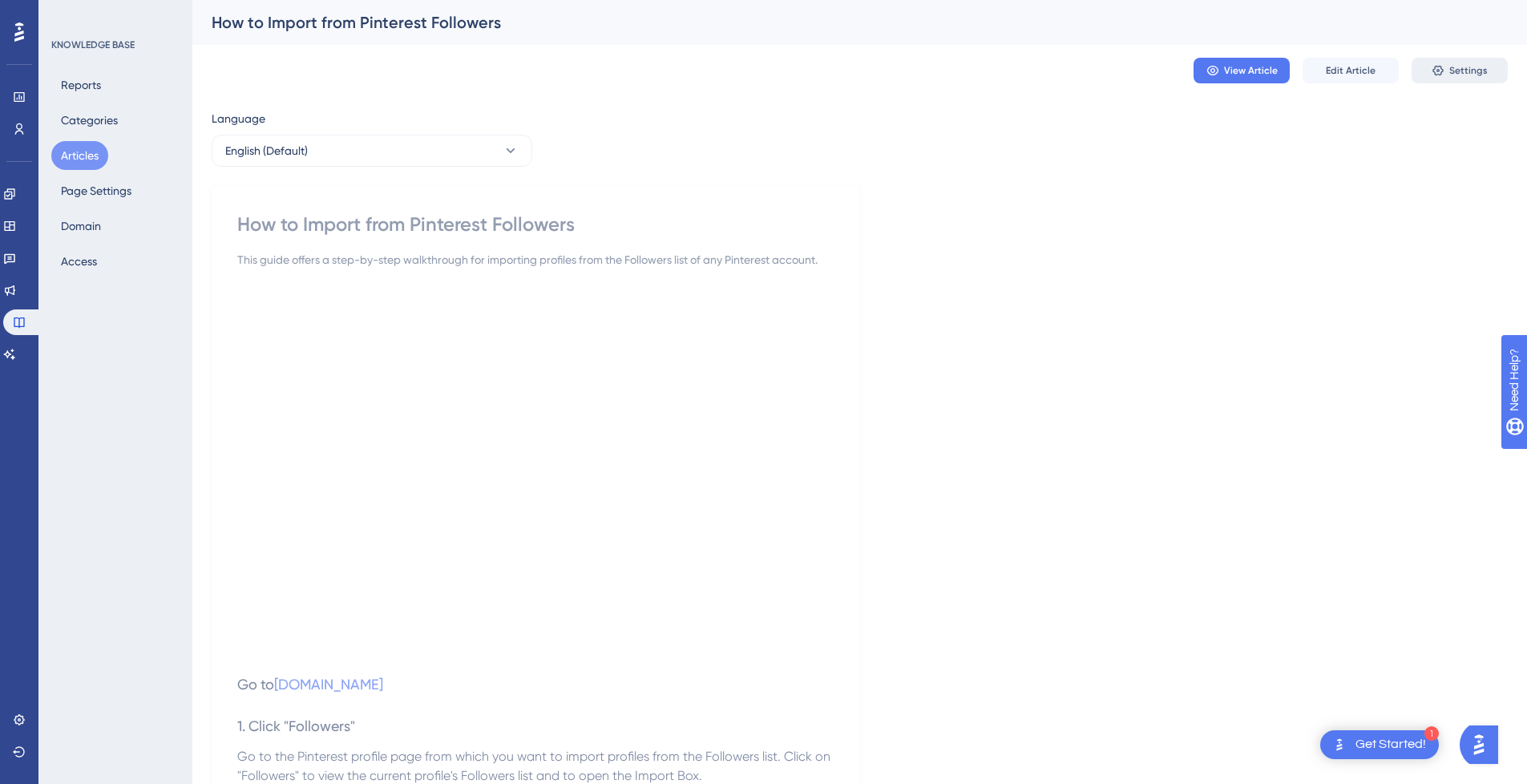
click at [1462, 61] on button "Settings" at bounding box center [1459, 70] width 97 height 26
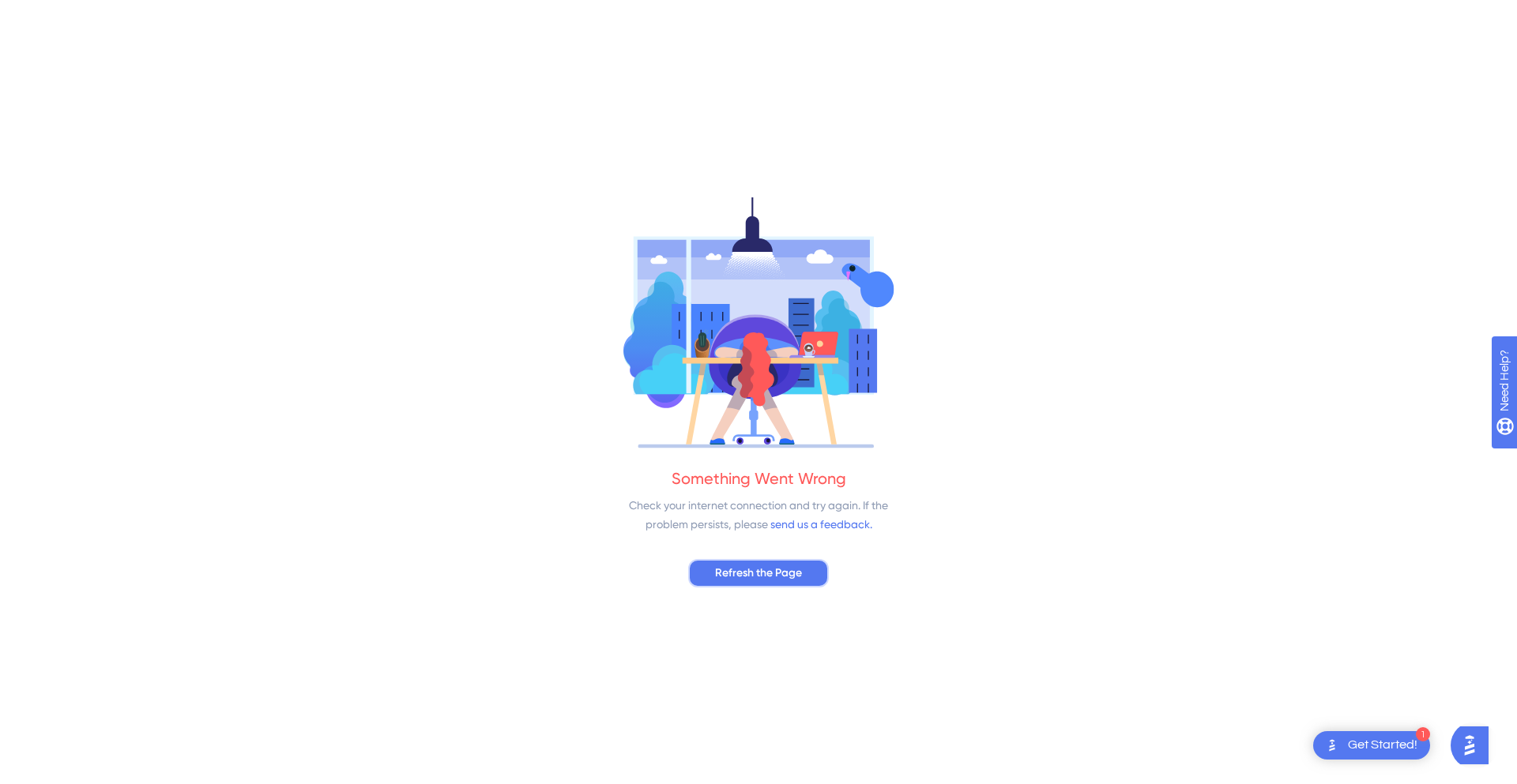
click at [765, 564] on span "Refresh the Page" at bounding box center [759, 573] width 87 height 19
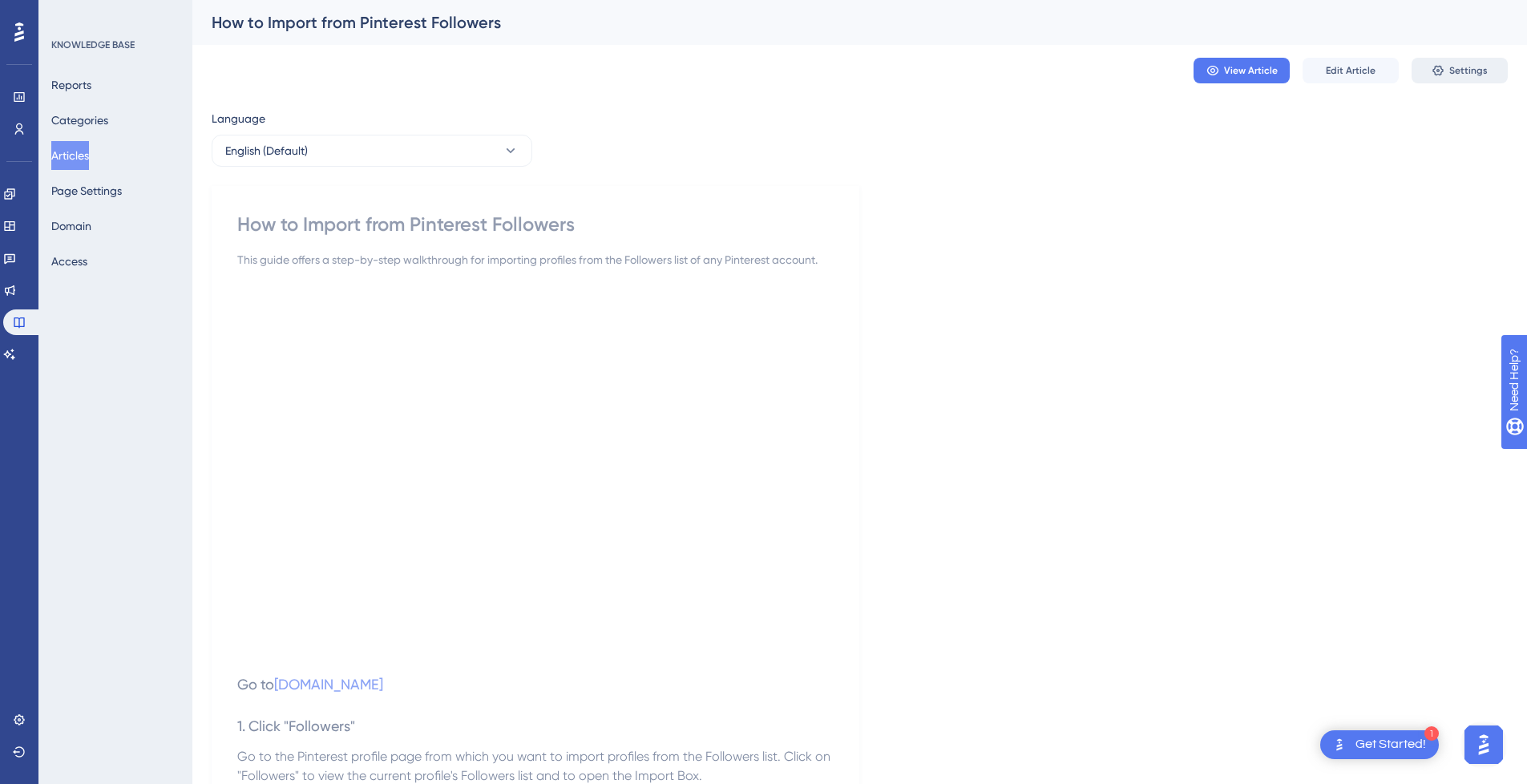
click at [1451, 63] on button "Settings" at bounding box center [1459, 70] width 97 height 26
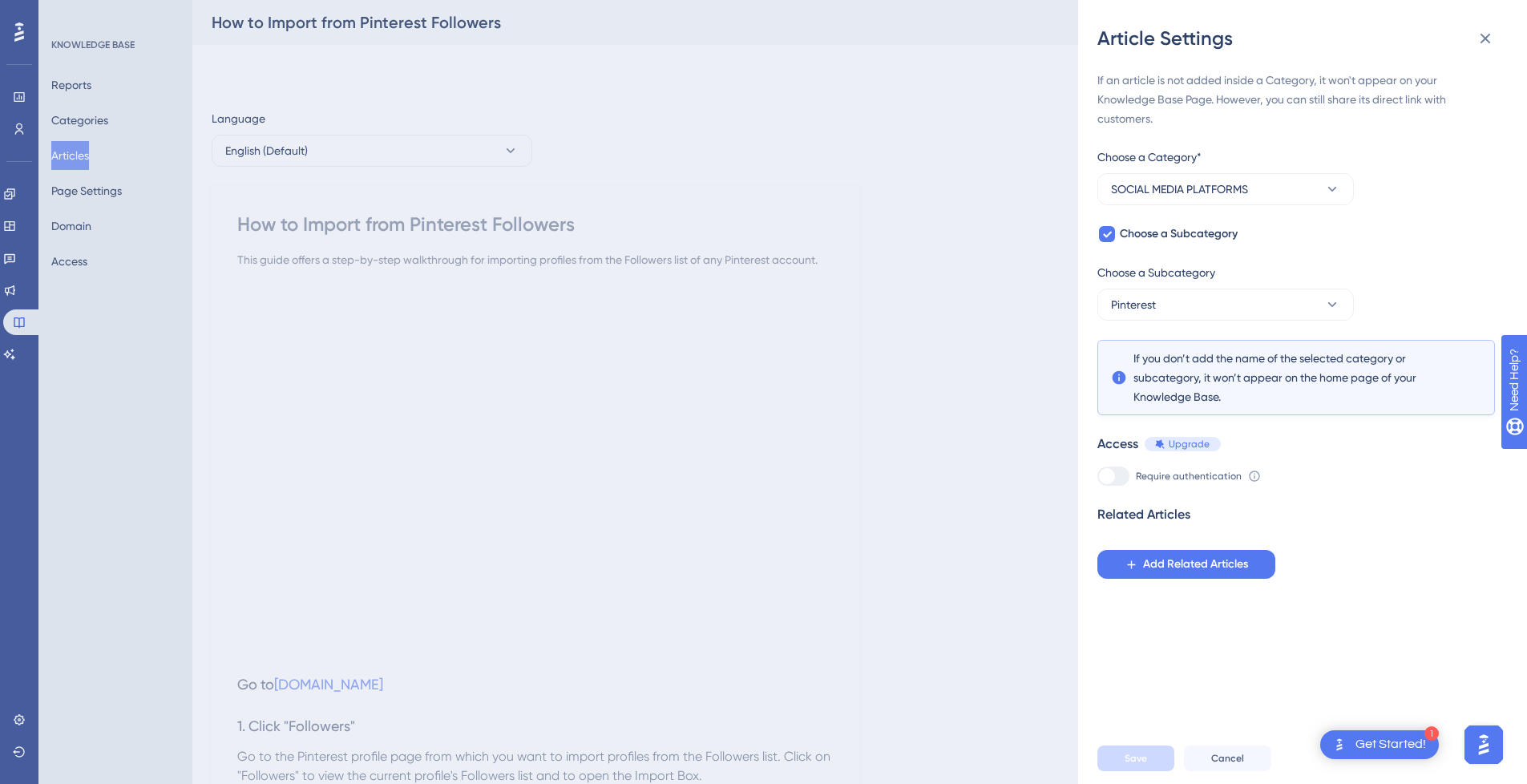
click at [855, 179] on div "Article Settings If an article is not added inside a Category, it won't appear …" at bounding box center [763, 392] width 1527 height 784
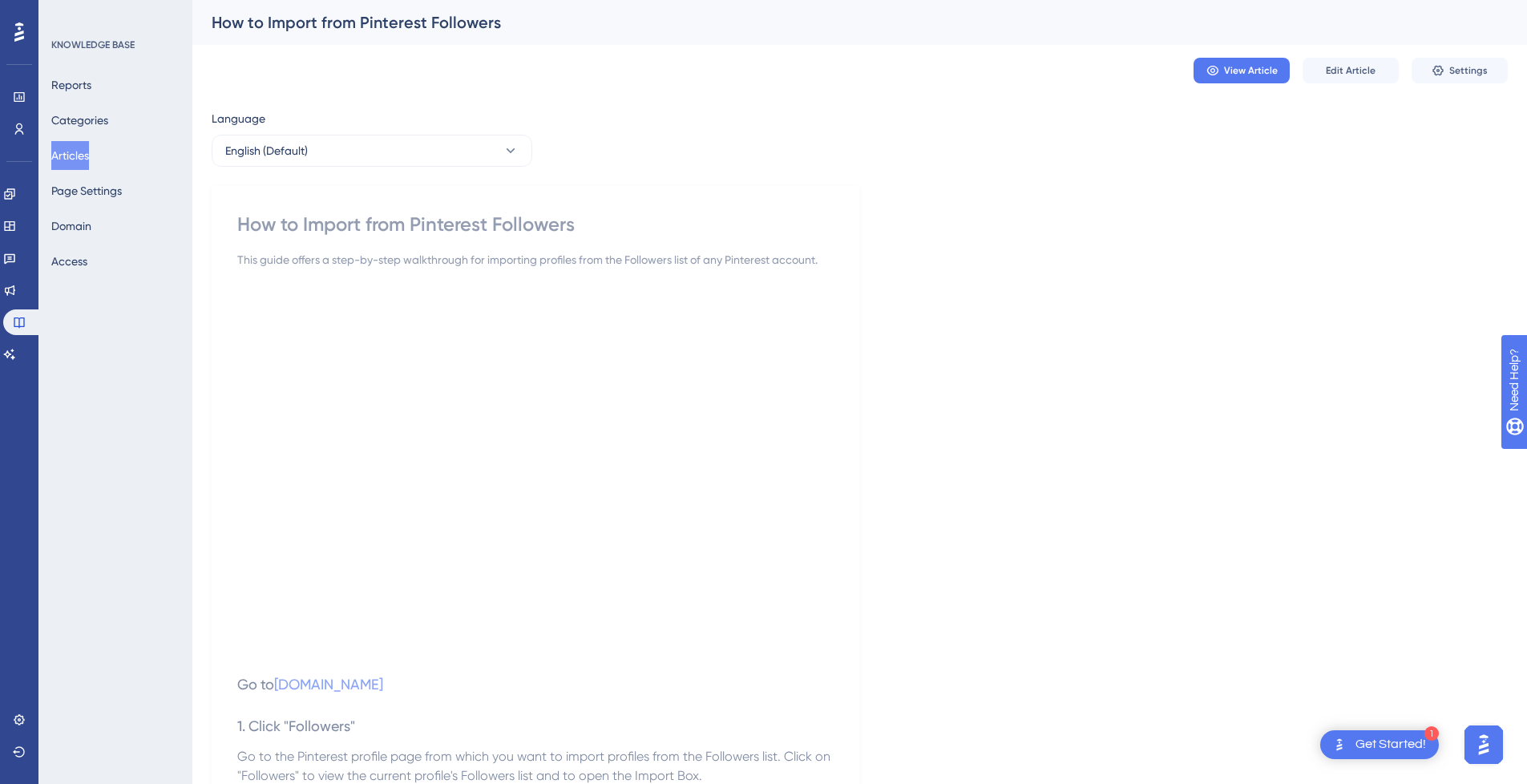
click at [89, 156] on button "Articles" at bounding box center [70, 156] width 37 height 29
